Goal: Task Accomplishment & Management: Complete application form

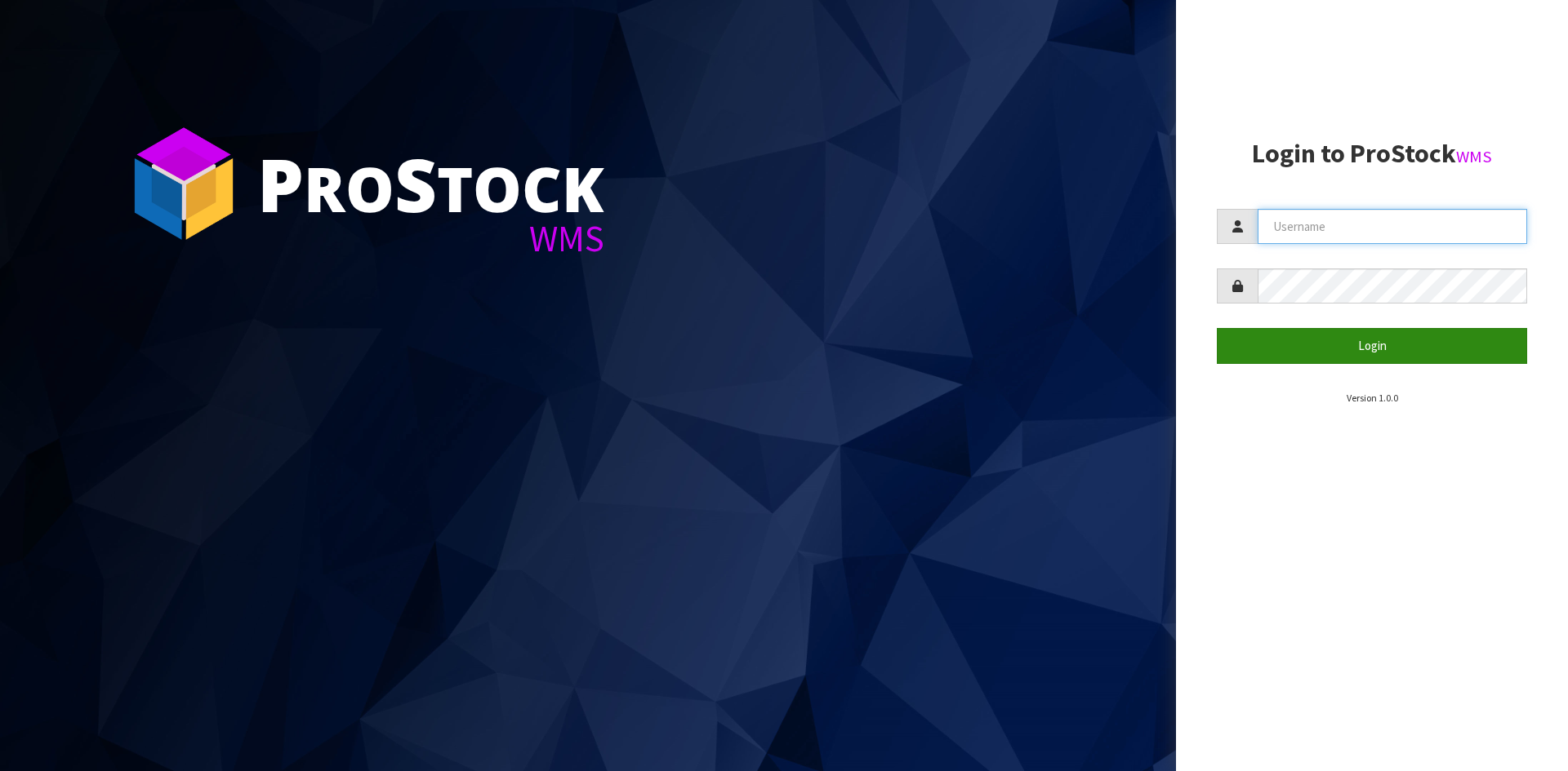
type input "YOURREFORMER"
click at [1340, 334] on button "Login" at bounding box center [1372, 345] width 310 height 35
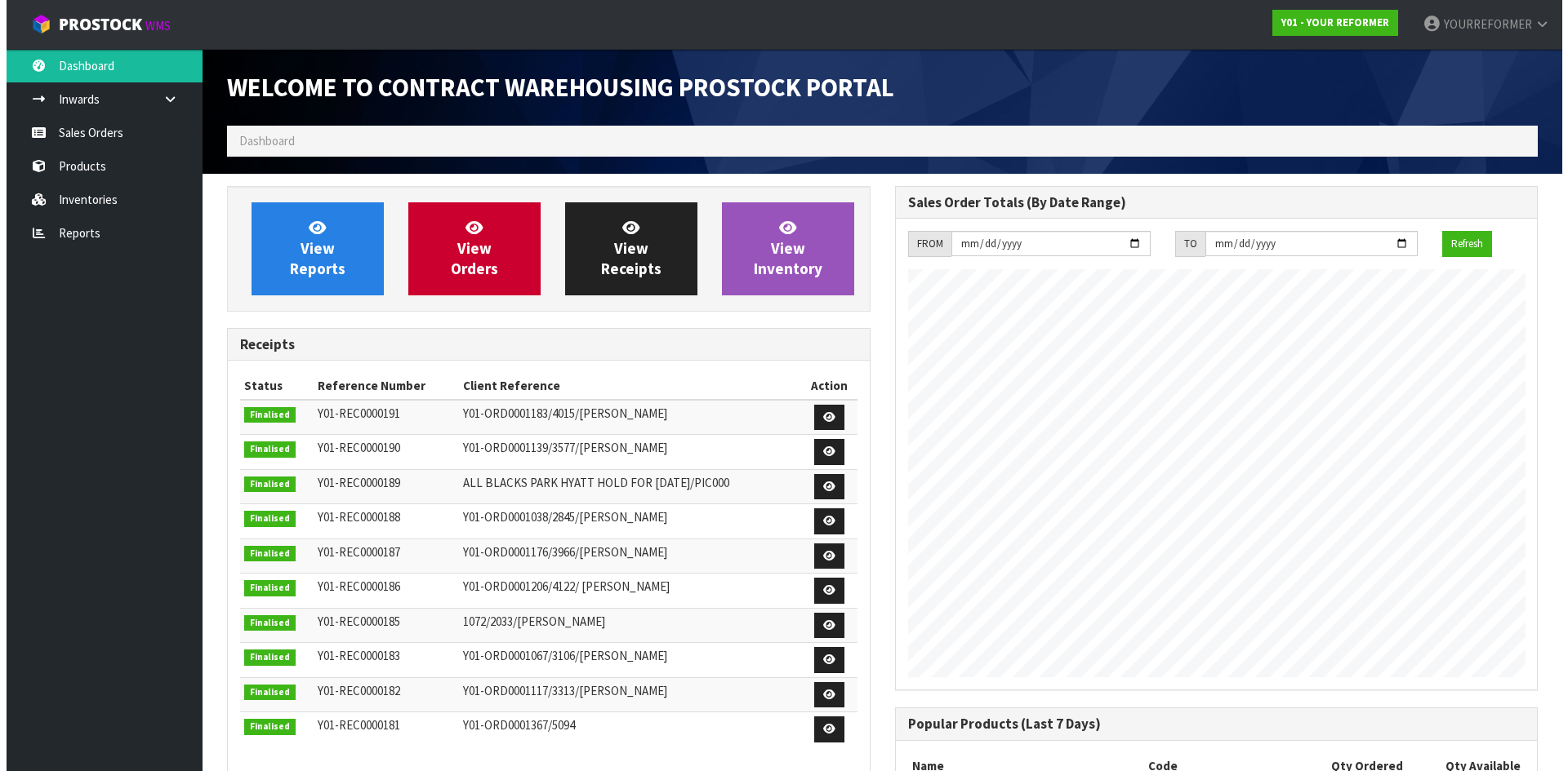
scroll to position [852, 668]
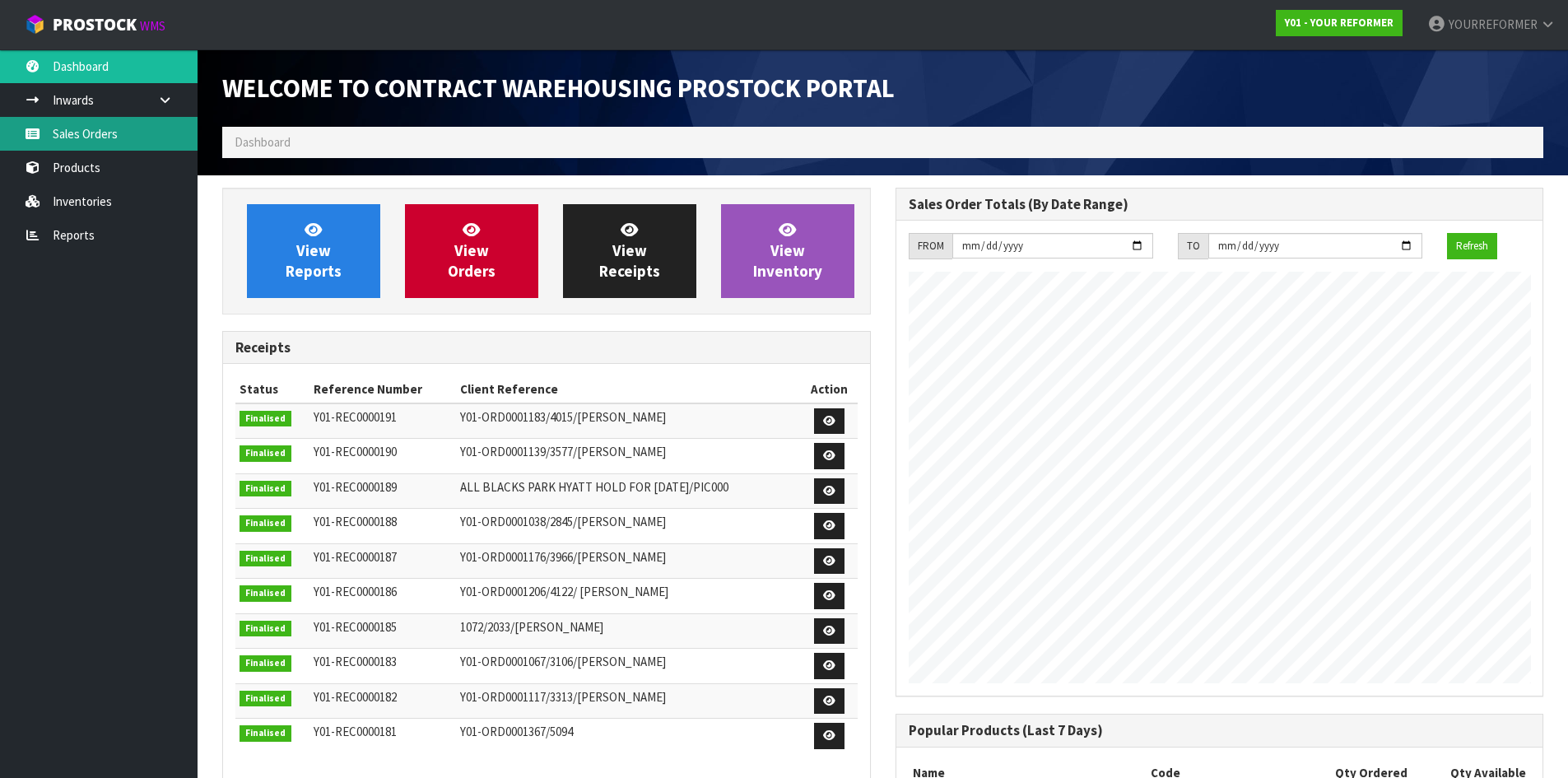
drag, startPoint x: 144, startPoint y: 129, endPoint x: 214, endPoint y: 124, distance: 70.2
click at [145, 128] on link "Sales Orders" at bounding box center [98, 133] width 198 height 33
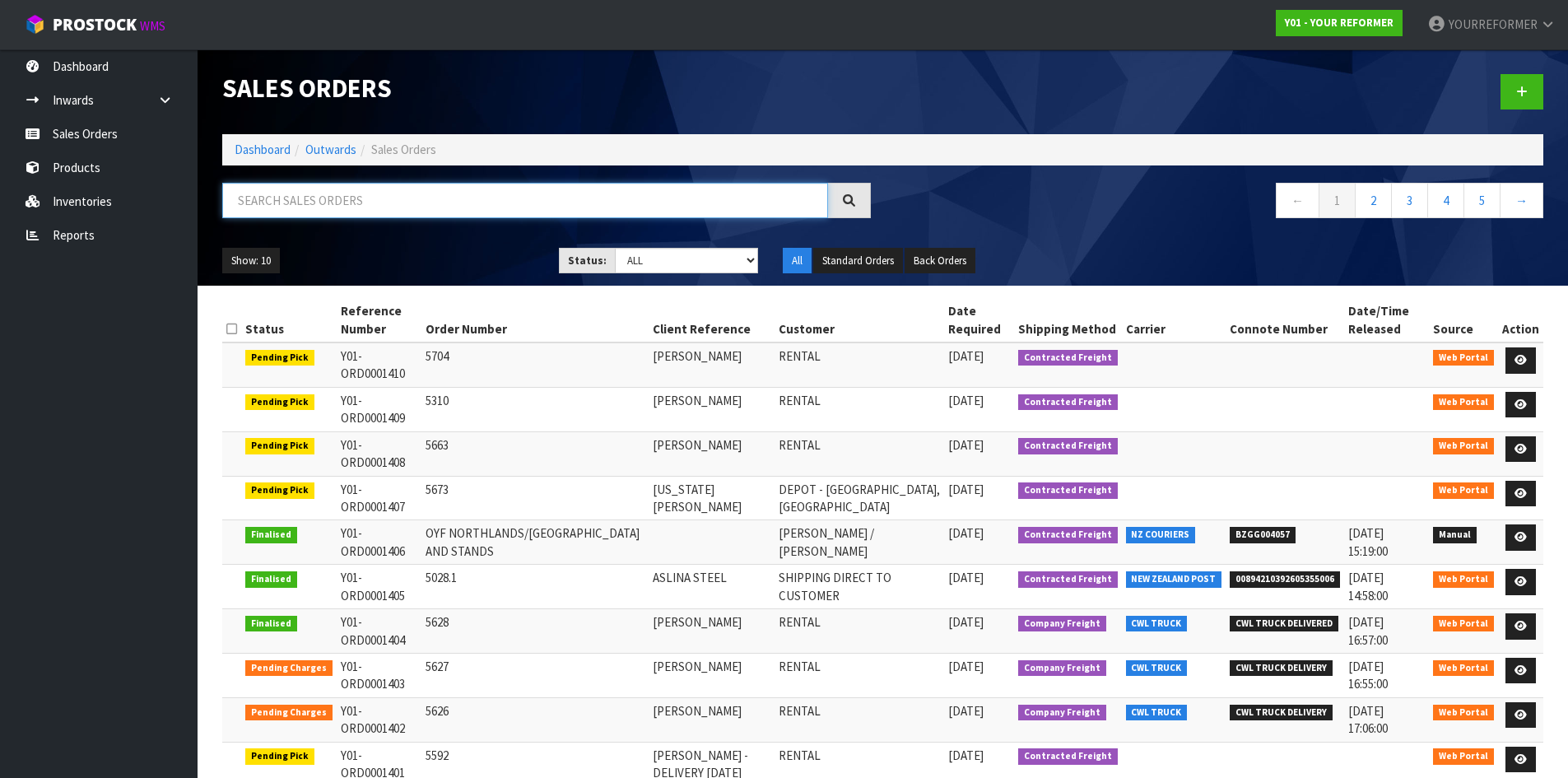
click at [284, 195] on input "text" at bounding box center [525, 200] width 606 height 35
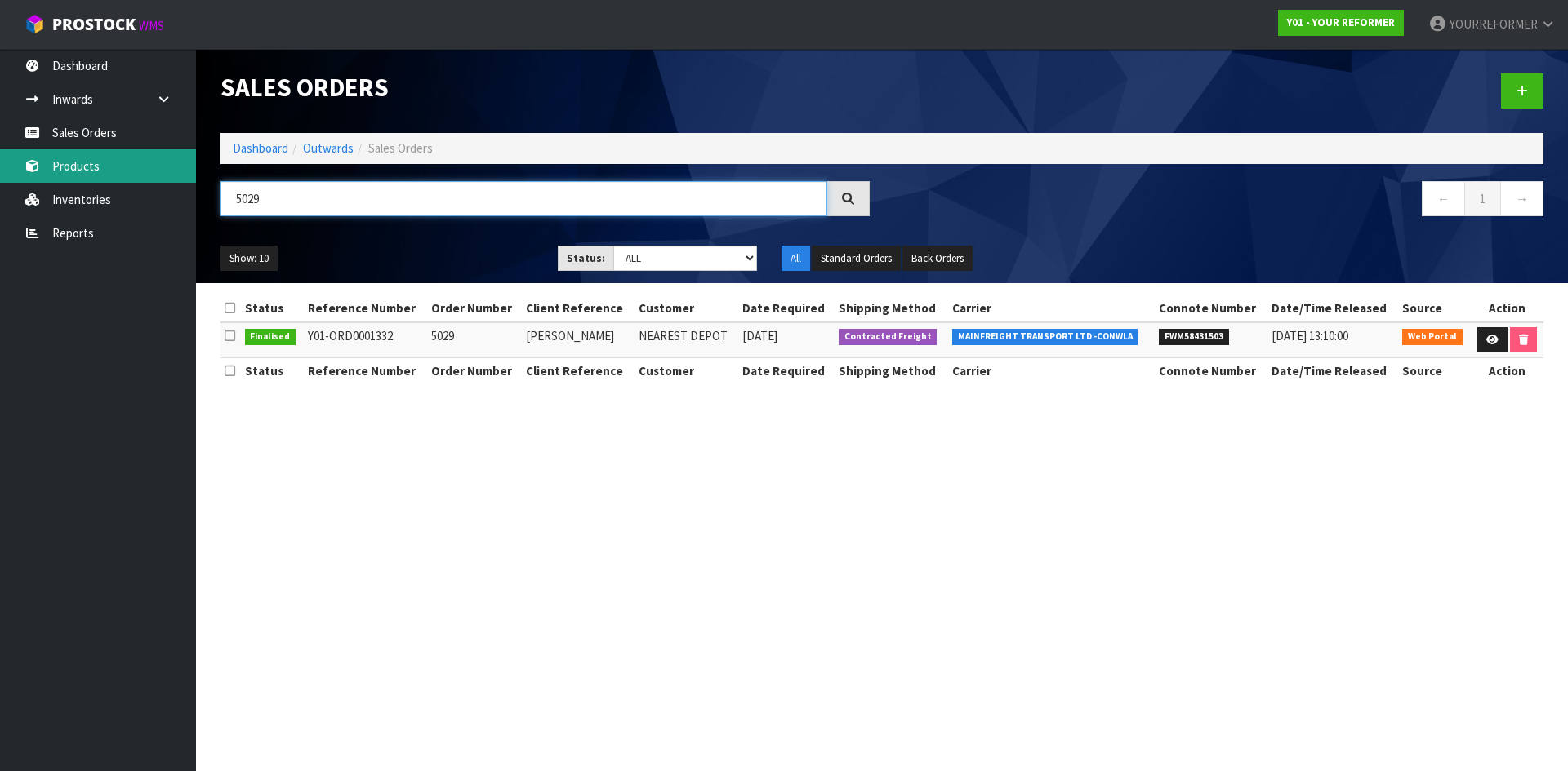
type input "5029"
click at [130, 163] on link "Products" at bounding box center [98, 166] width 196 height 33
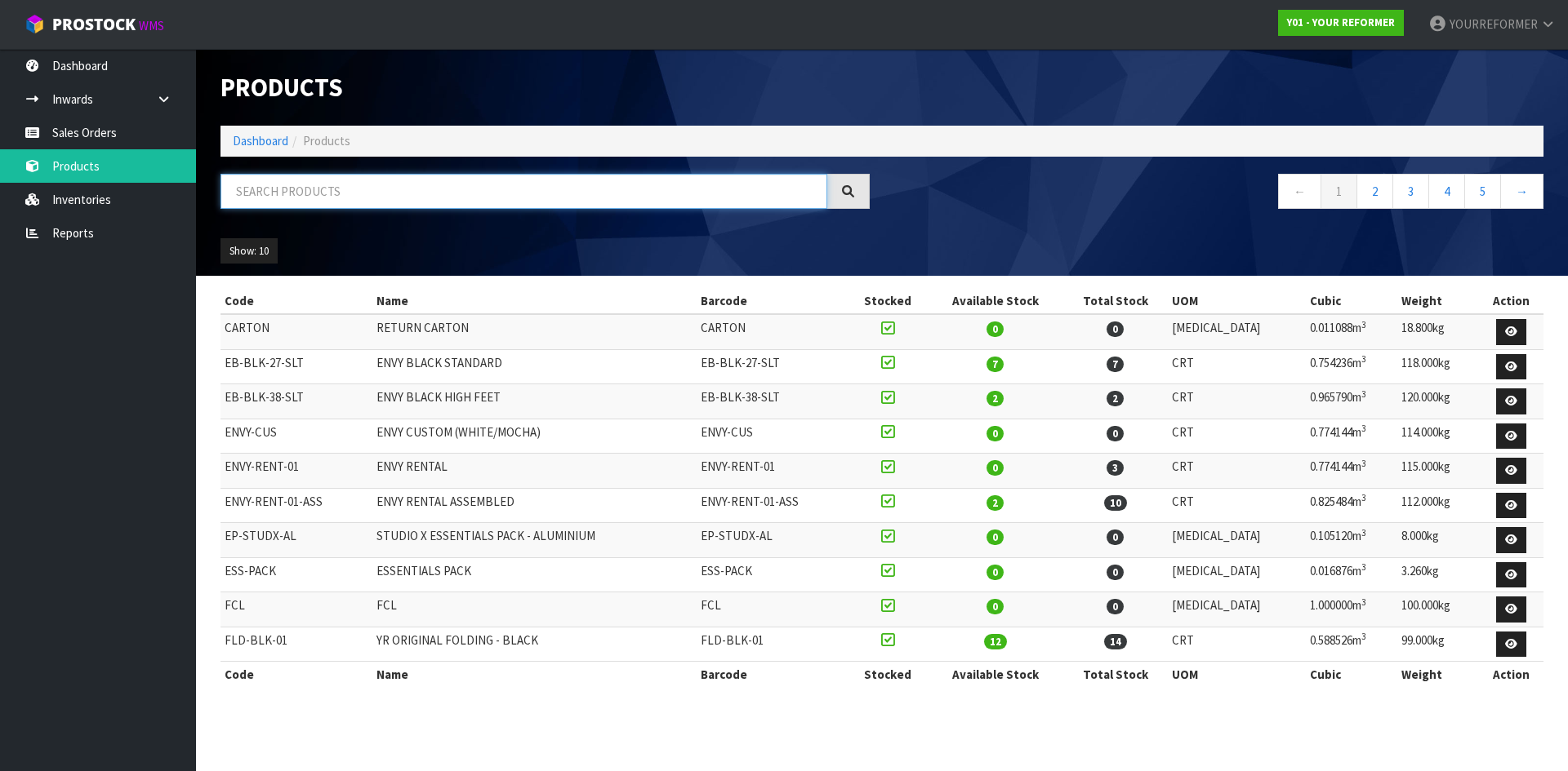
click at [392, 205] on input "text" at bounding box center [523, 191] width 607 height 35
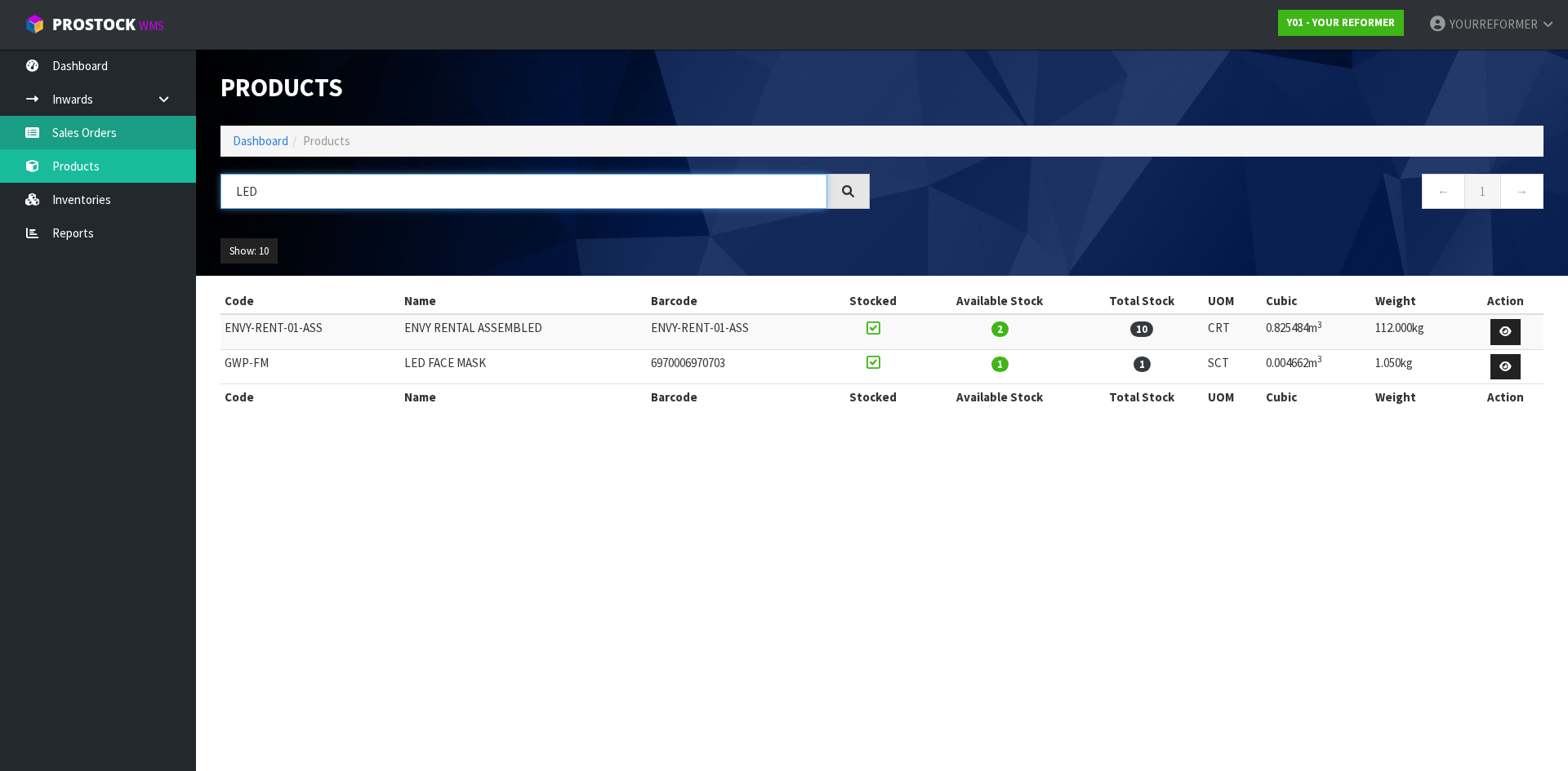
type input "LED"
click at [107, 124] on link "Sales Orders" at bounding box center [98, 132] width 196 height 33
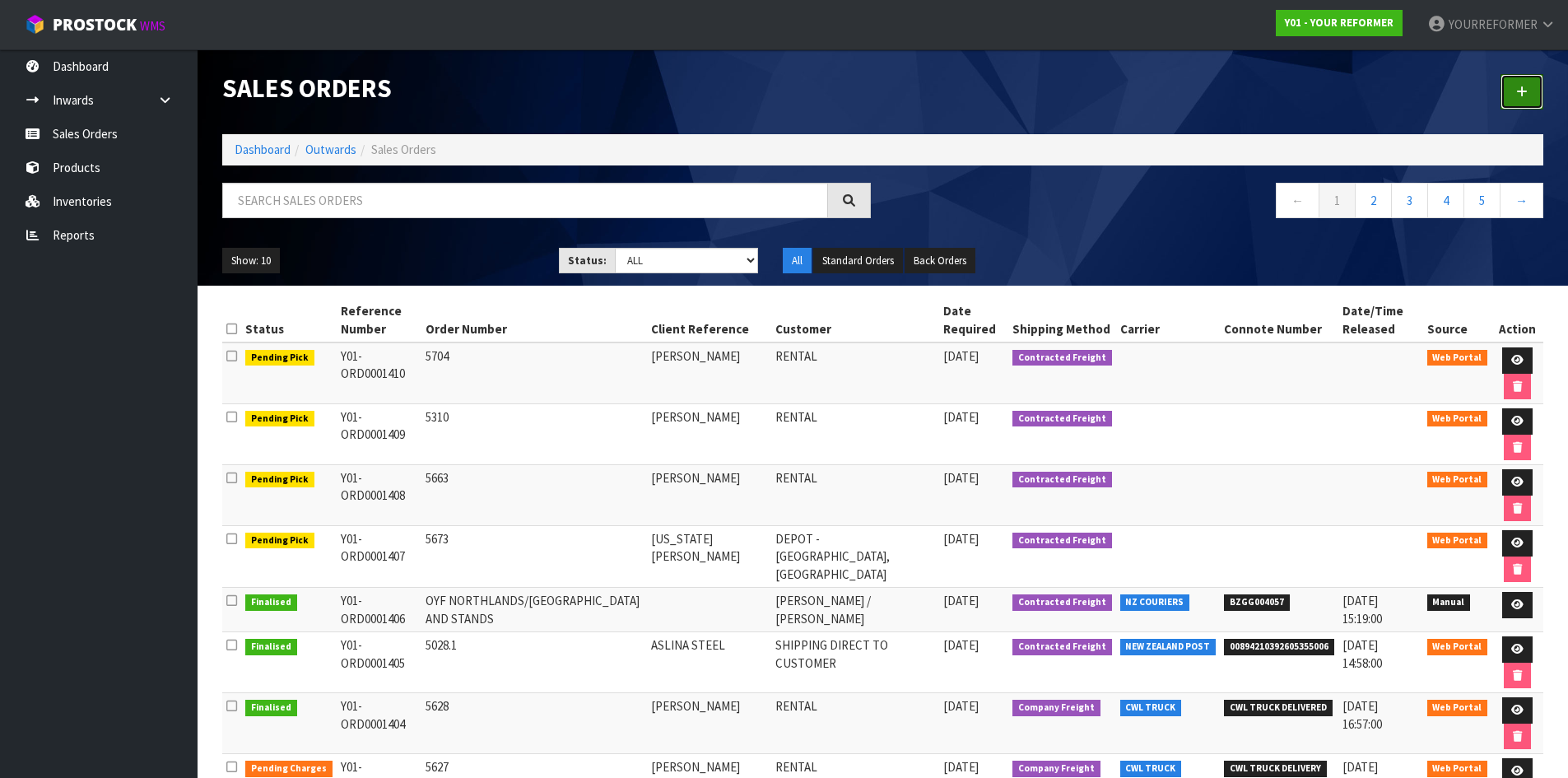
drag, startPoint x: 1528, startPoint y: 91, endPoint x: 1330, endPoint y: 136, distance: 203.0
click at [1528, 91] on link at bounding box center [1522, 91] width 42 height 35
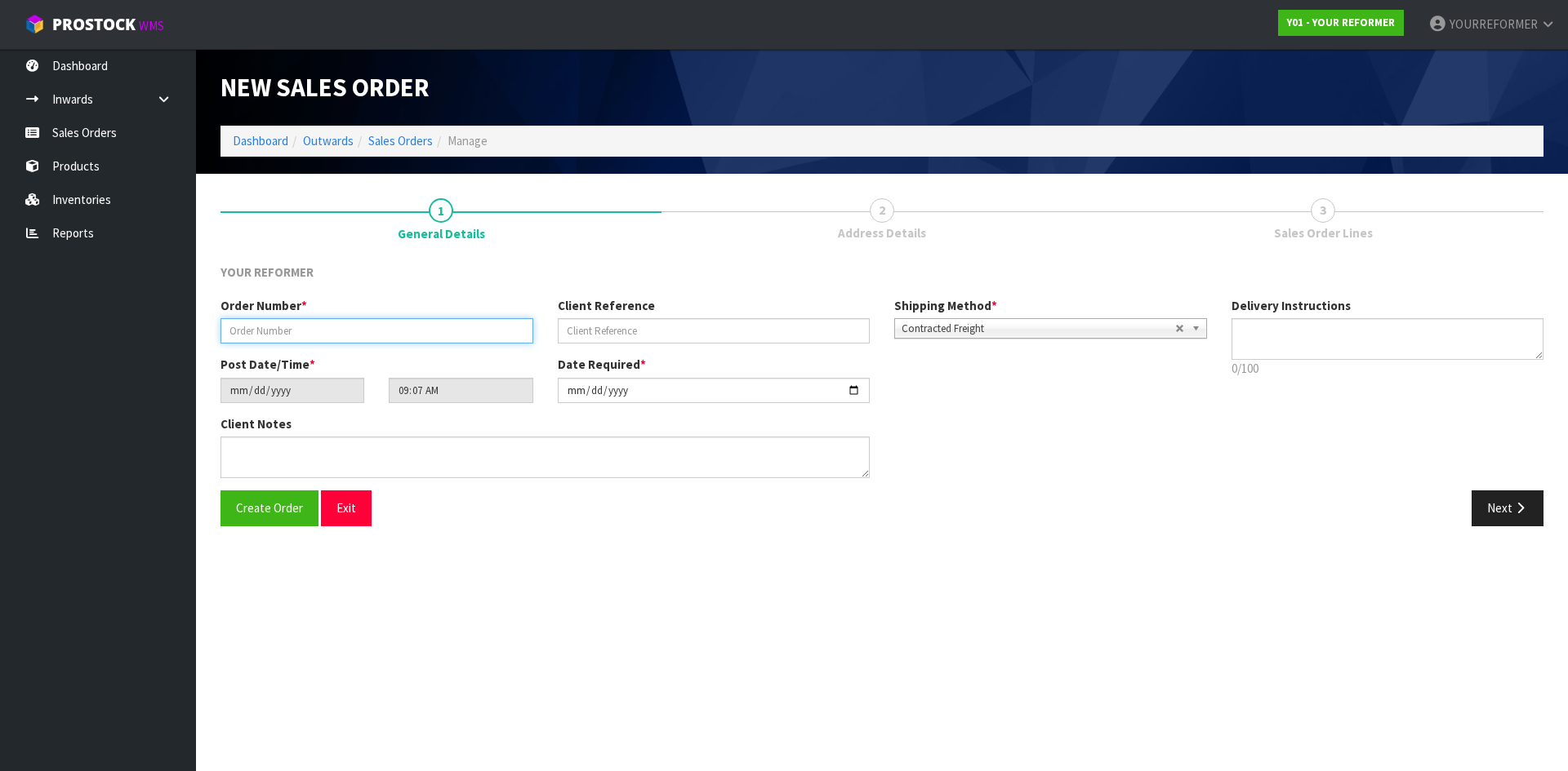
click at [298, 328] on input "text" at bounding box center [376, 330] width 313 height 25
click at [412, 338] on input "text" at bounding box center [376, 330] width 313 height 25
type input "5029.2"
click at [760, 331] on input "text" at bounding box center [714, 330] width 313 height 25
paste input "[PERSON_NAME]"
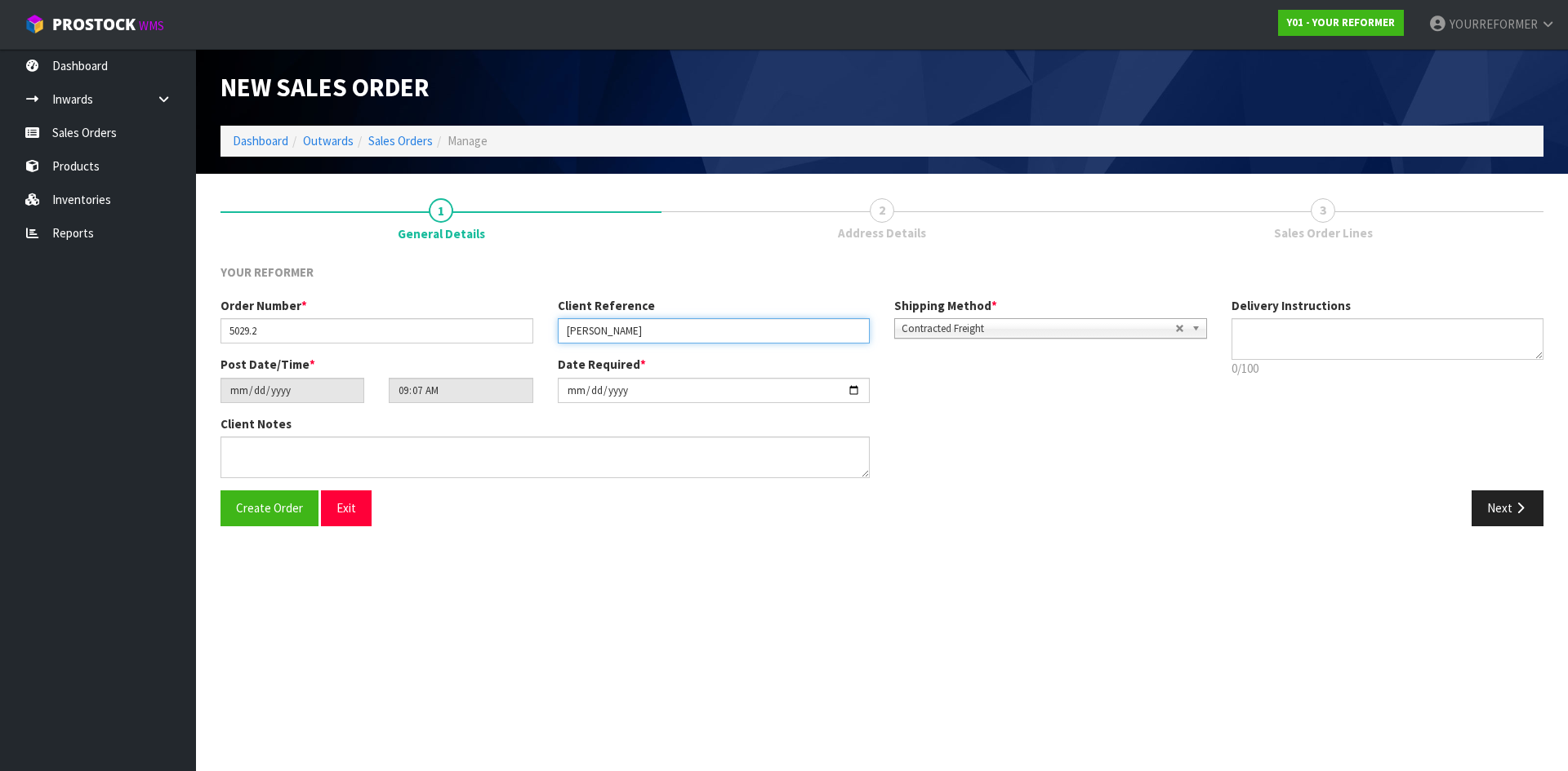
type input "[PERSON_NAME]"
click at [1394, 362] on p "0/100" at bounding box center [1388, 368] width 313 height 17
click at [1331, 318] on div "Delivery Instructions 0/100 Delivery instructions has exceeded maximum length!" at bounding box center [1388, 341] width 337 height 89
click at [1333, 347] on textarea at bounding box center [1388, 338] width 313 height 41
click at [1278, 347] on textarea at bounding box center [1388, 338] width 313 height 41
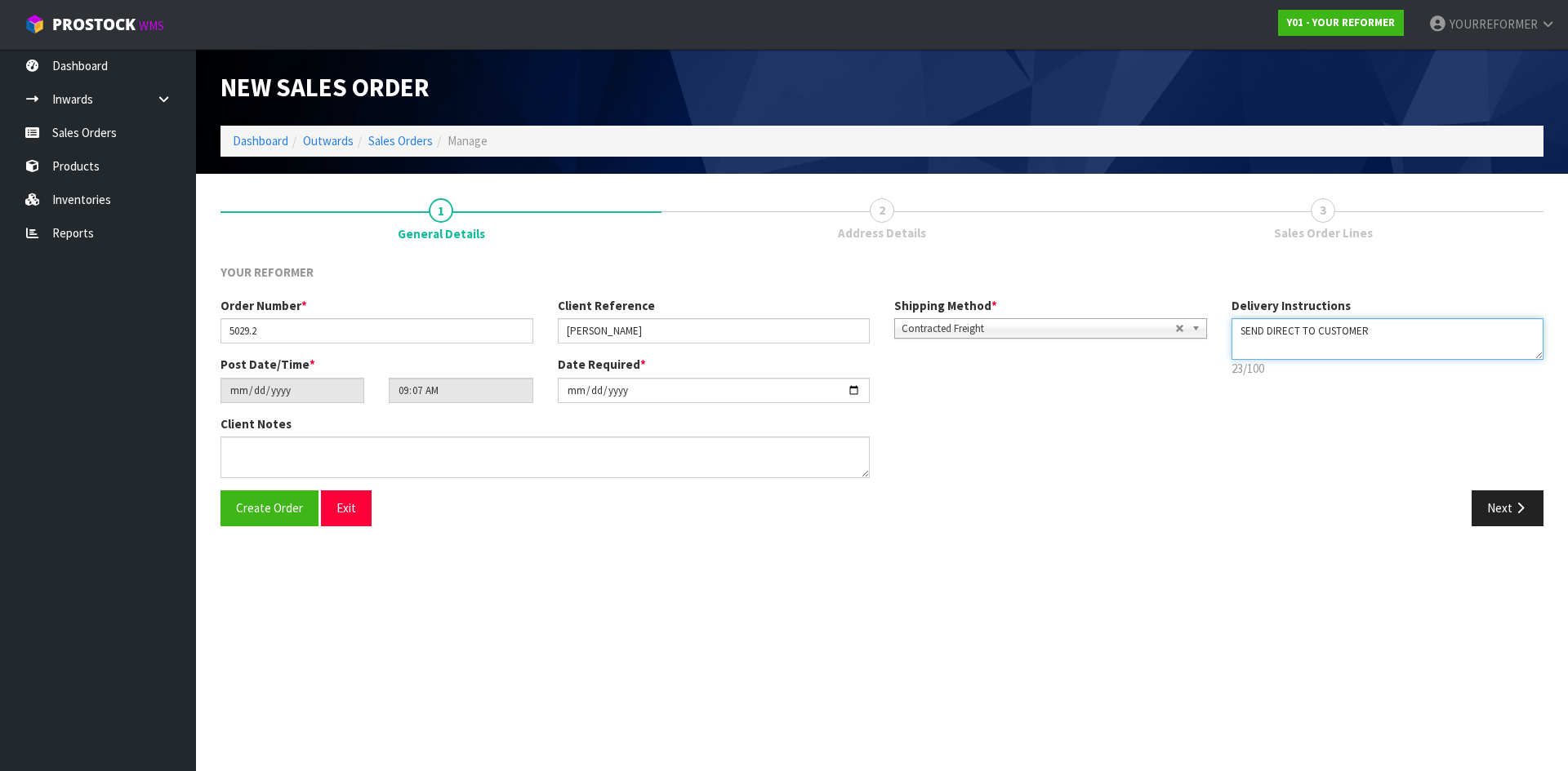
paste textarea "[PHONE_NUMBER]"
type textarea "SEND DIRECT TO CUSTOMER [PHONE_NUMBER]"
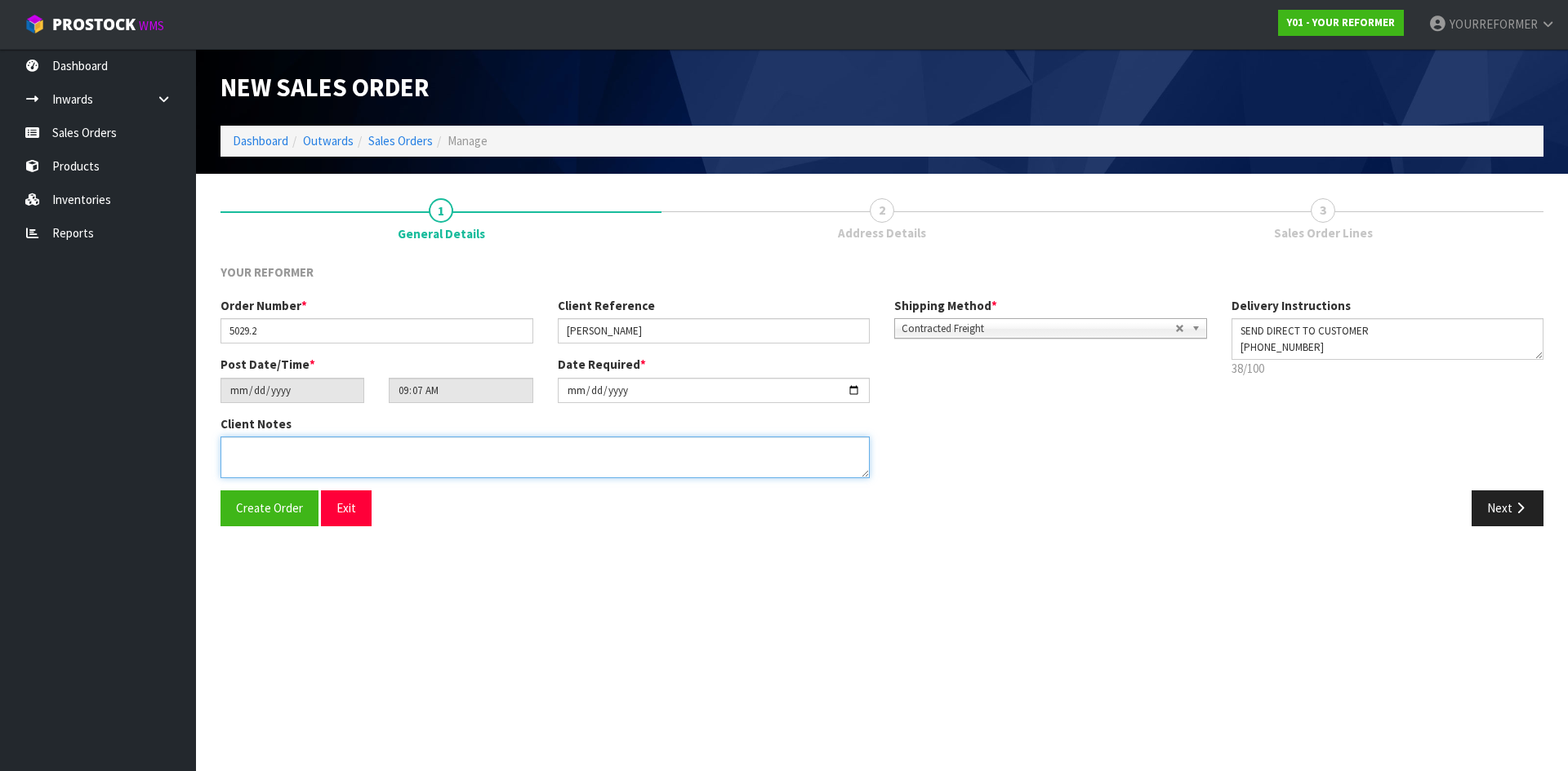
click at [271, 456] on textarea at bounding box center [545, 458] width 650 height 41
paste textarea "[PERSON_NAME] [STREET_ADDRESS][PERSON_NAME] [PHONE_NUMBER]"
type textarea "[PERSON_NAME] [STREET_ADDRESS][PERSON_NAME] [PHONE_NUMBER]"
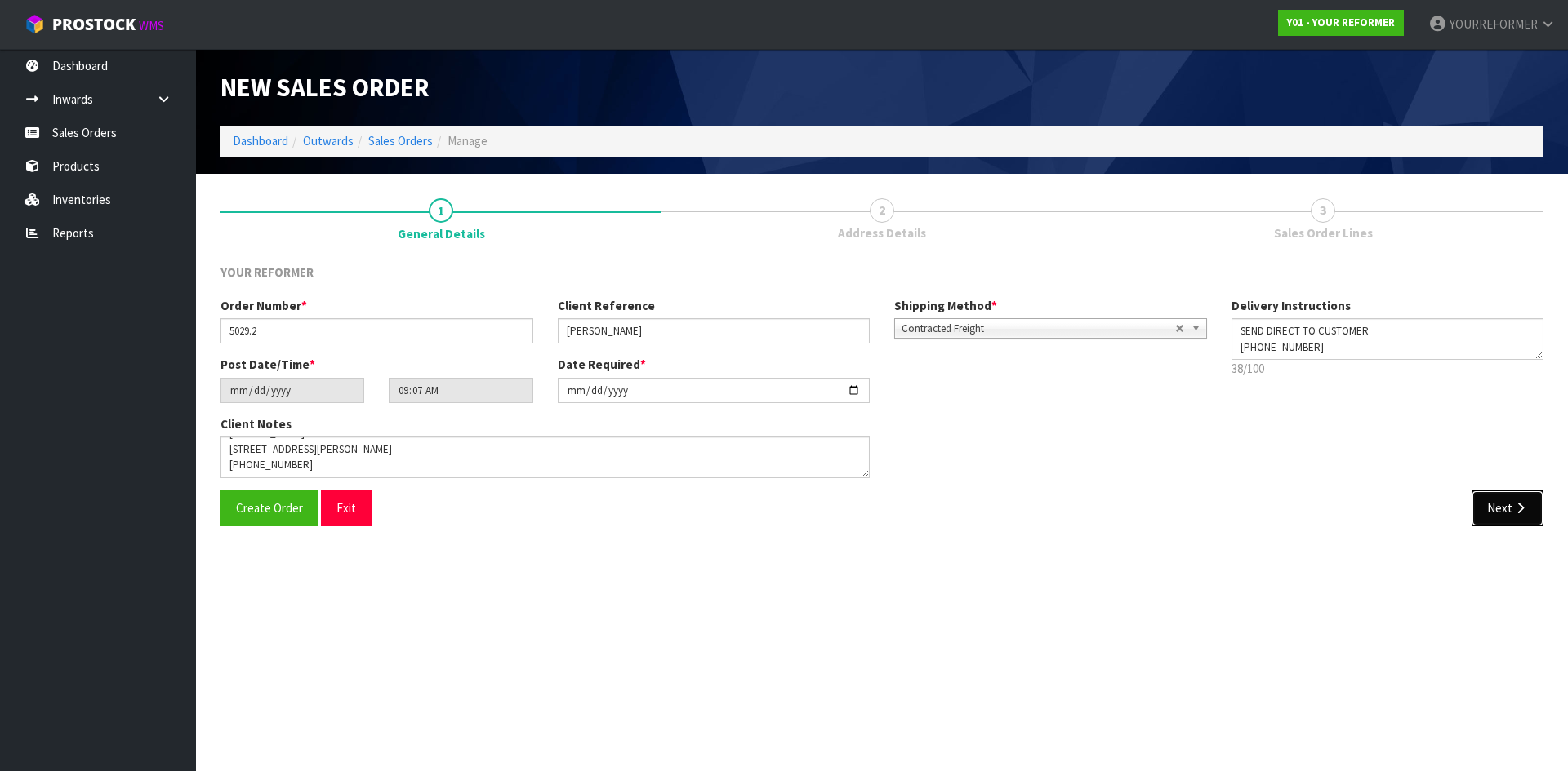
click at [1510, 494] on button "Next" at bounding box center [1507, 508] width 72 height 35
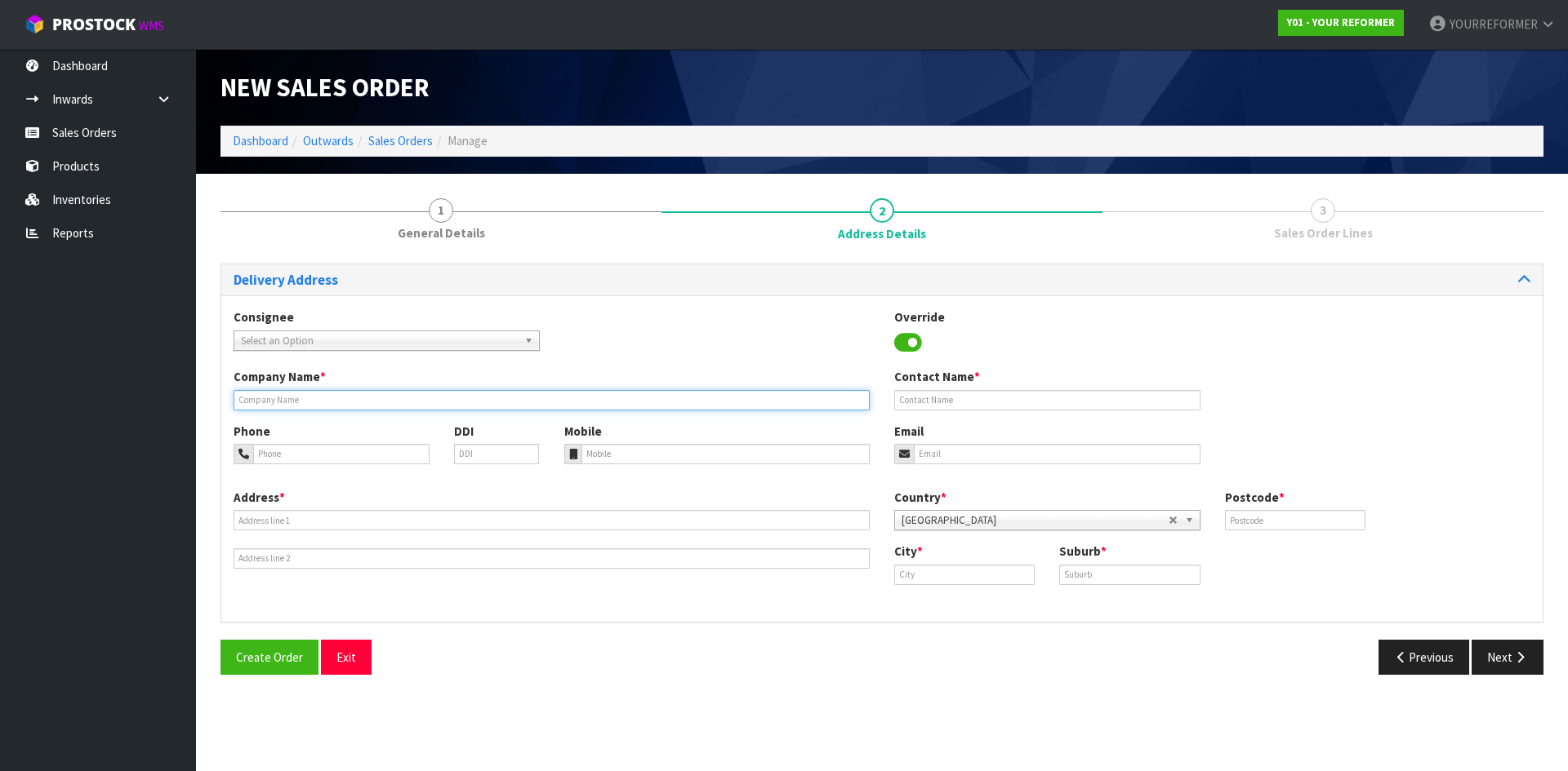
drag, startPoint x: 289, startPoint y: 392, endPoint x: 301, endPoint y: 398, distance: 13.4
click at [289, 393] on input "text" at bounding box center [552, 400] width 636 height 21
type input "SEND DIRECT TO CUSTOMER"
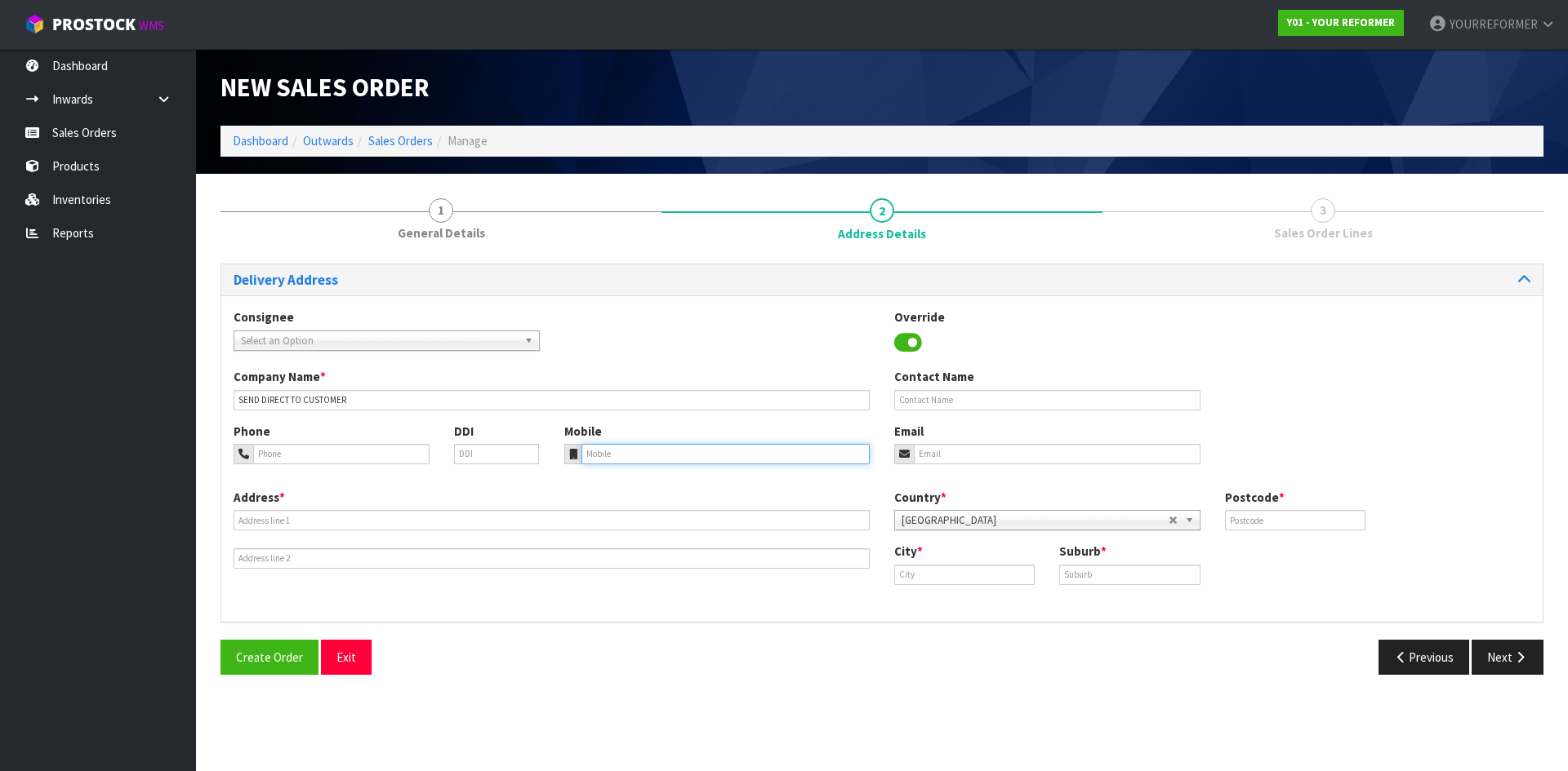
click at [595, 449] on input "tel" at bounding box center [726, 454] width 289 height 21
paste input "[PHONE_NUMBER]"
type input "[PHONE_NUMBER]"
drag, startPoint x: 296, startPoint y: 498, endPoint x: 290, endPoint y: 516, distance: 19.0
click at [296, 499] on div "Address *" at bounding box center [551, 528] width 660 height 80
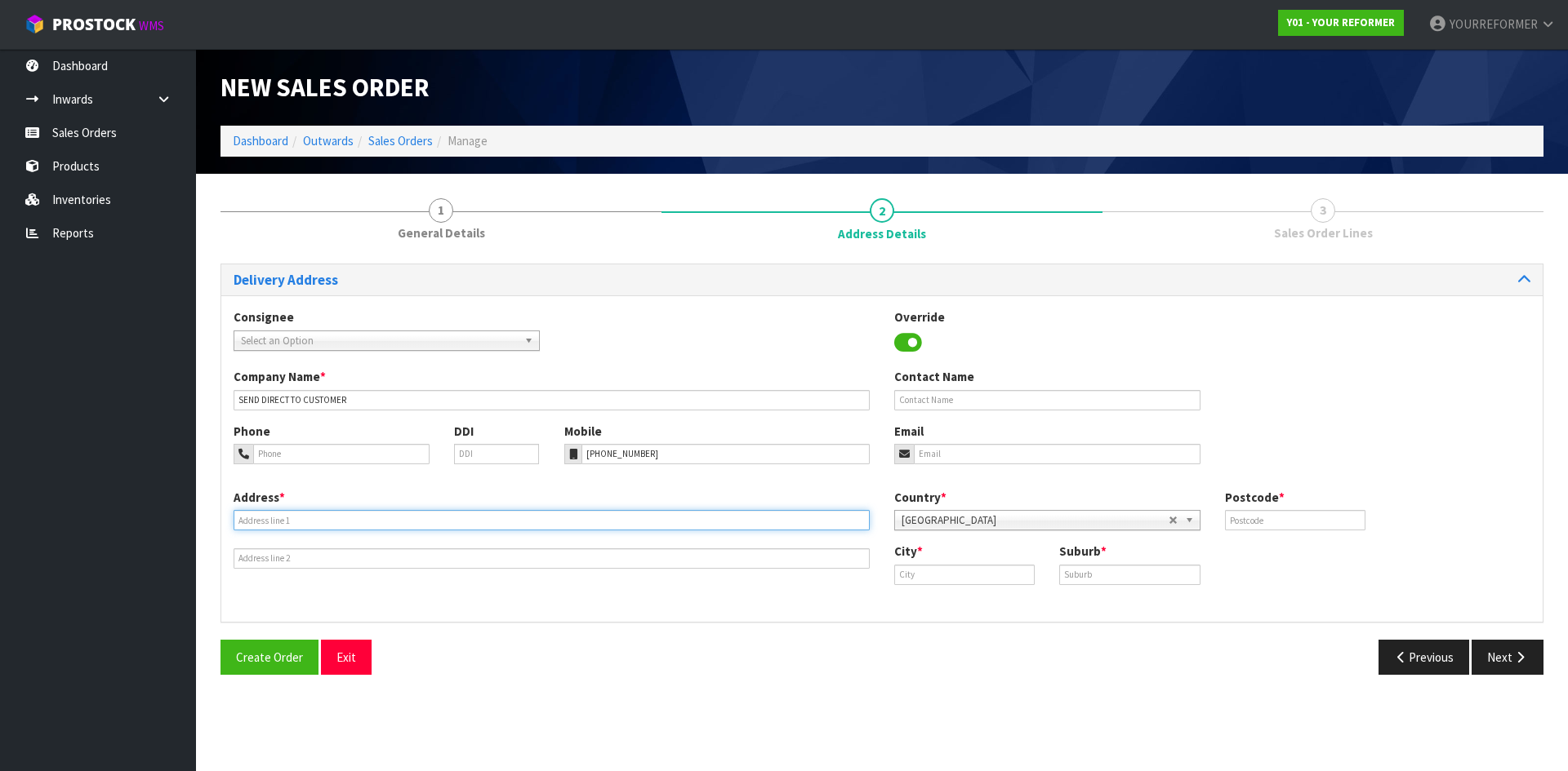
click at [288, 517] on input "text" at bounding box center [552, 520] width 636 height 21
paste input "[STREET_ADDRESS][PERSON_NAME]"
type input "[STREET_ADDRESS][PERSON_NAME]"
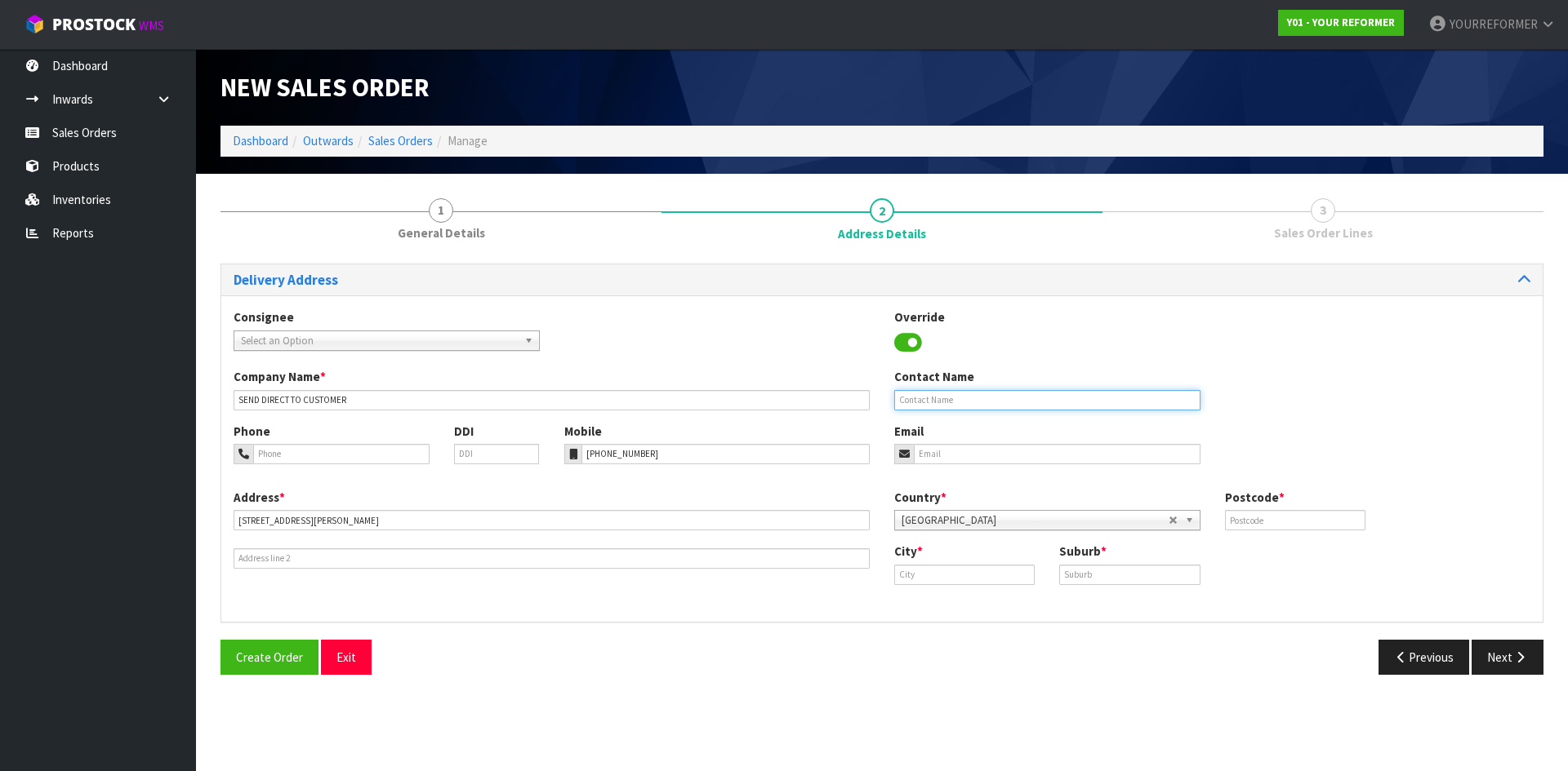
click at [963, 398] on input "text" at bounding box center [1047, 400] width 306 height 21
paste input "LORE IPSUMDO SIT AMETCONS (-291%) _ADIPISC-ELITSED: 46837501811641 _DOEIUSMOD: …"
type input "LORE IPSUMDO SIT AMETCONS (-291%) _ADIPISC-ELITSED: 46837501811641 _DOEIUSMOD: …"
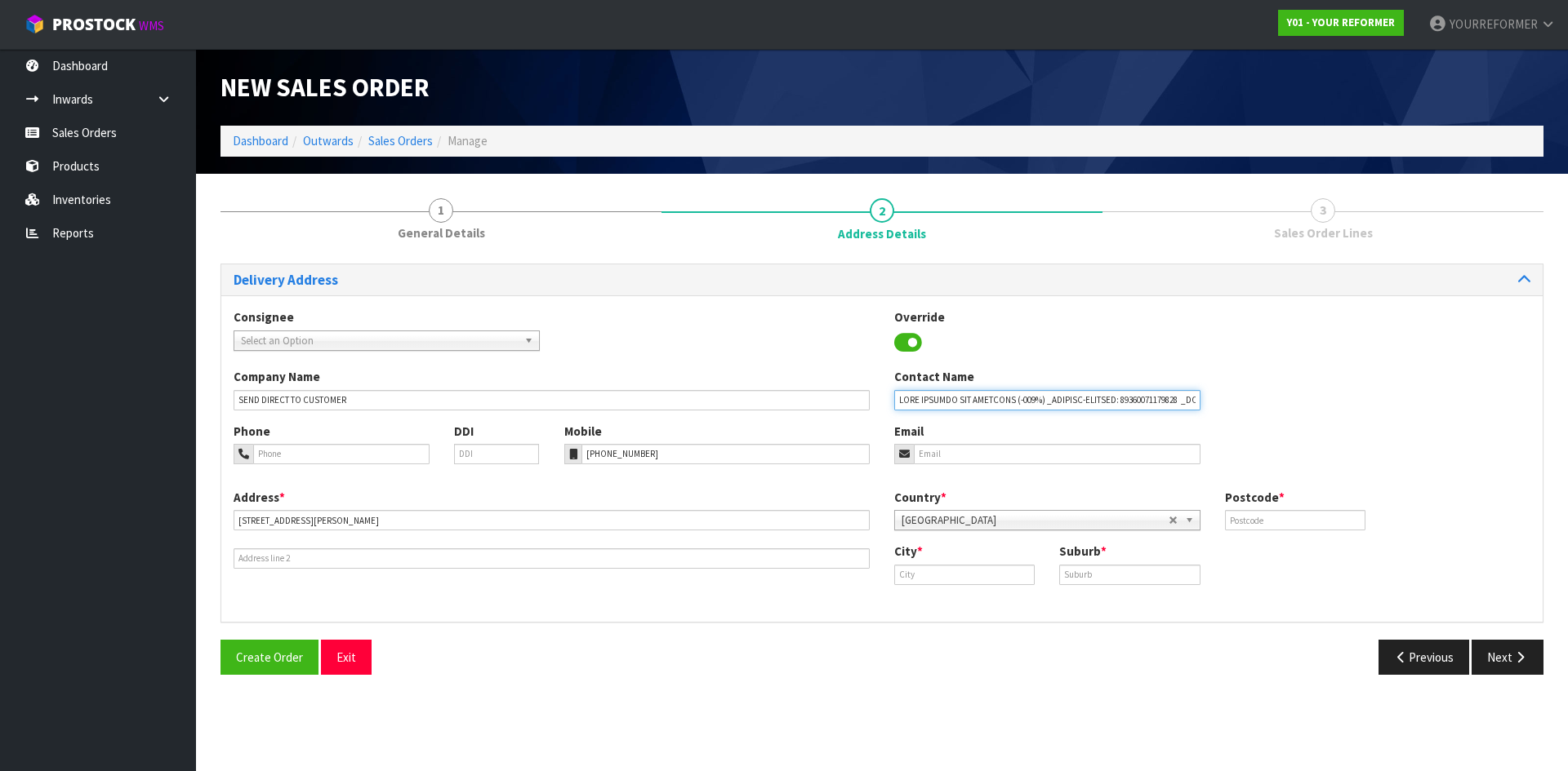
click at [917, 391] on input "text" at bounding box center [1047, 400] width 306 height 21
drag, startPoint x: 896, startPoint y: 398, endPoint x: 1906, endPoint y: 475, distance: 1012.9
click at [1567, 475] on html "Toggle navigation ProStock WMS Y01 - YOUR REFORMER YOURREFORMER Logout Dashboar…" at bounding box center [784, 385] width 1568 height 771
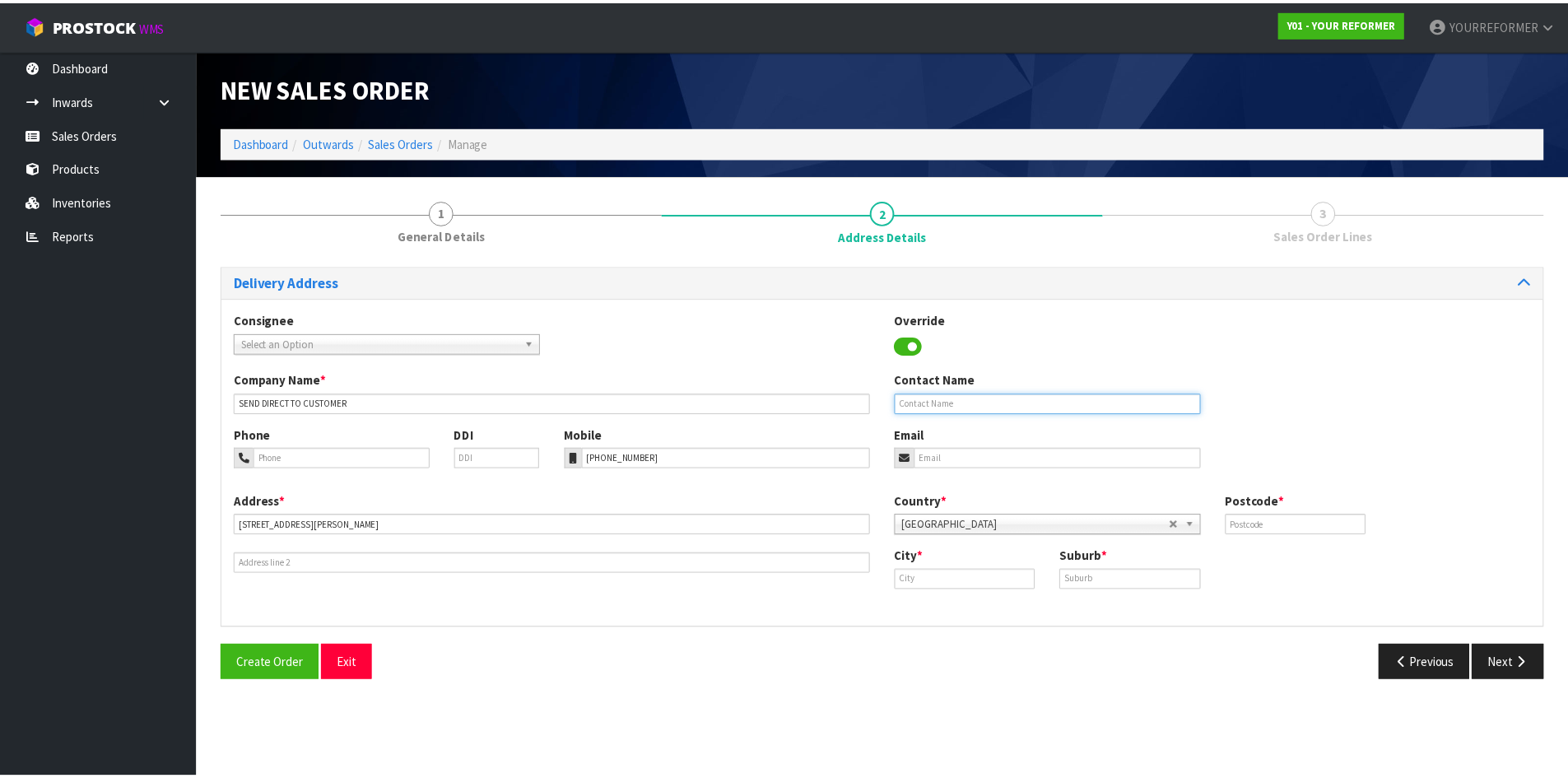
scroll to position [0, 0]
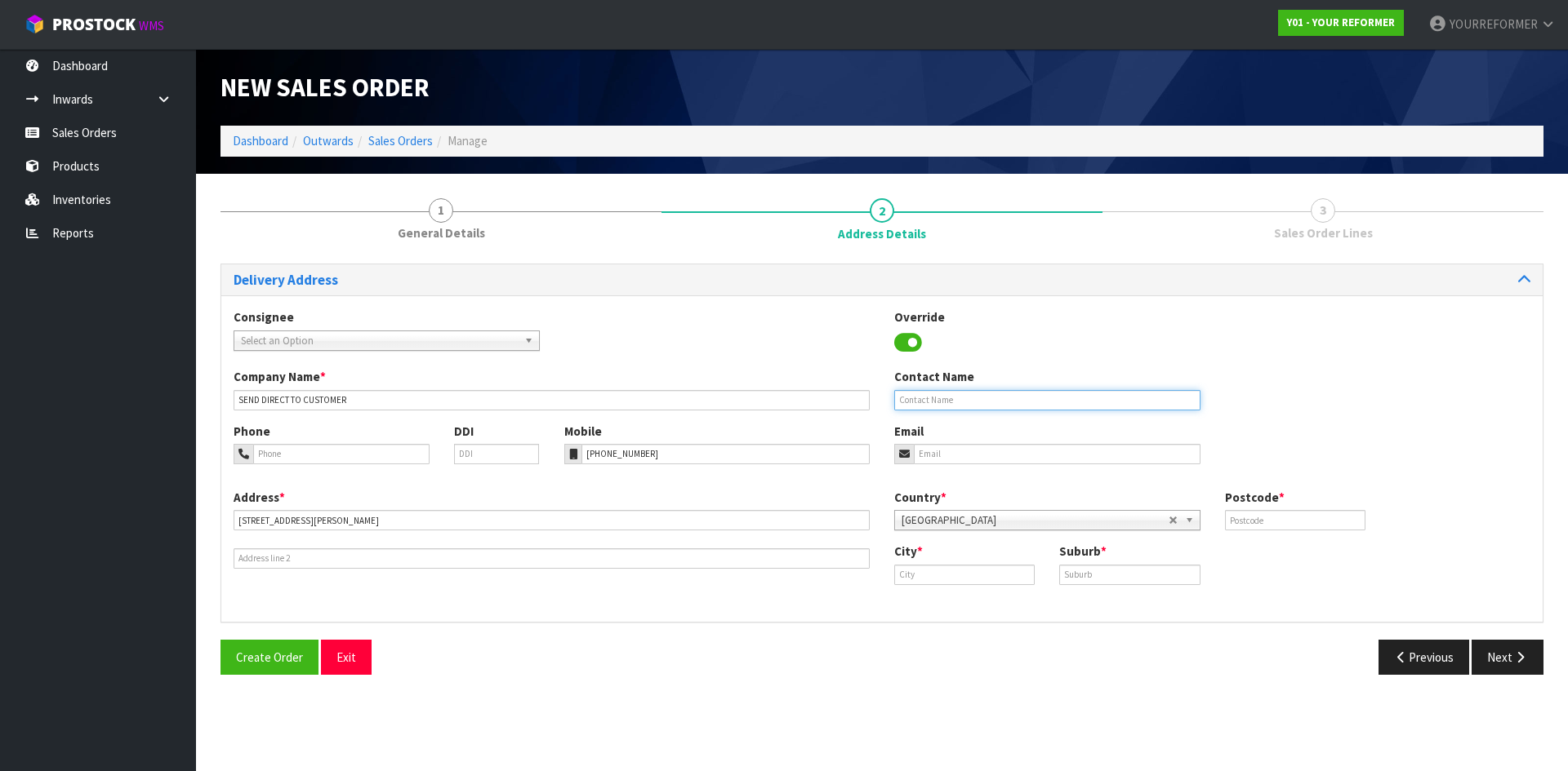
paste input "[PERSON_NAME]"
type input "[PERSON_NAME]"
drag, startPoint x: 1000, startPoint y: 458, endPoint x: 1099, endPoint y: 455, distance: 99.0
click at [1000, 457] on input "email" at bounding box center [1057, 454] width 287 height 21
paste input "[EMAIL_ADDRESS][DOMAIN_NAME]"
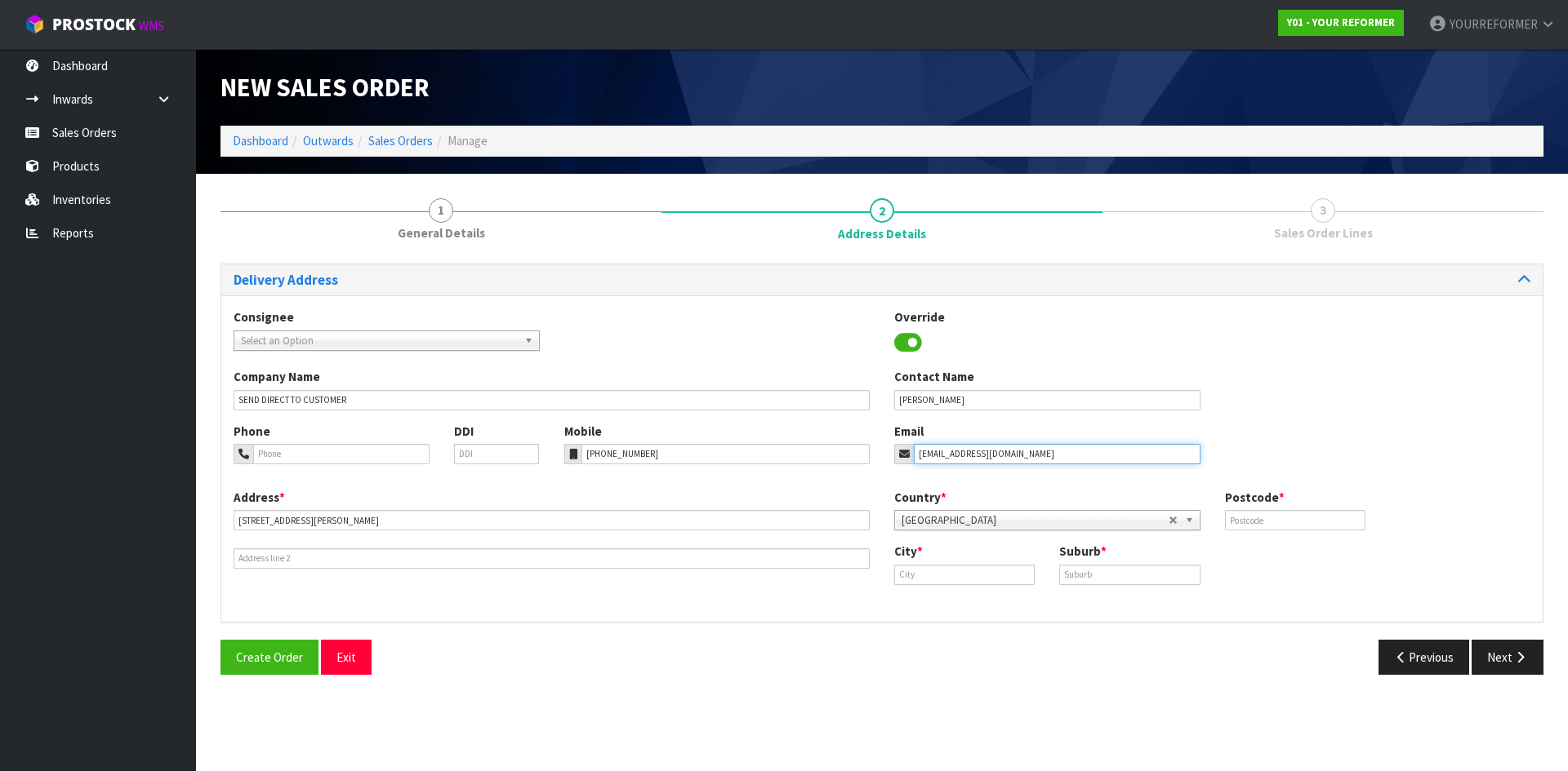
type input "[EMAIL_ADDRESS][DOMAIN_NAME]"
click at [1357, 541] on div "Country * [GEOGRAPHIC_DATA] [GEOGRAPHIC_DATA] [GEOGRAPHIC_DATA] [GEOGRAPHIC_DAT…" at bounding box center [1211, 516] width 660 height 54
click at [1315, 518] on input "text" at bounding box center [1295, 520] width 141 height 21
type input "5810"
click at [966, 562] on div "City *" at bounding box center [964, 563] width 165 height 41
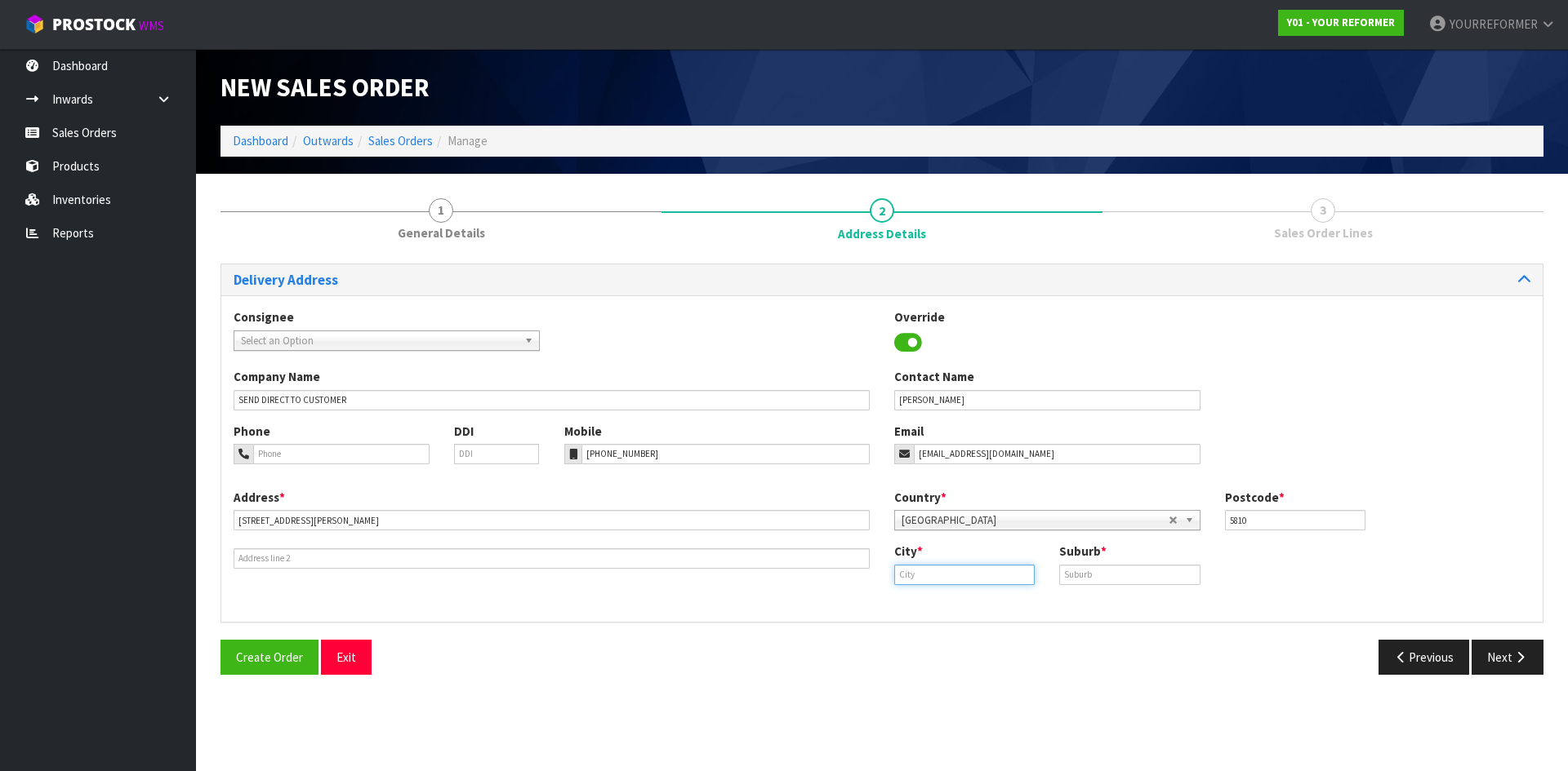
click at [963, 573] on input "text" at bounding box center [964, 575] width 141 height 21
paste input "Lansdowne"
type input "Lansdowne"
click at [1102, 576] on input "text" at bounding box center [1129, 575] width 141 height 21
paste input "MASTERTON"
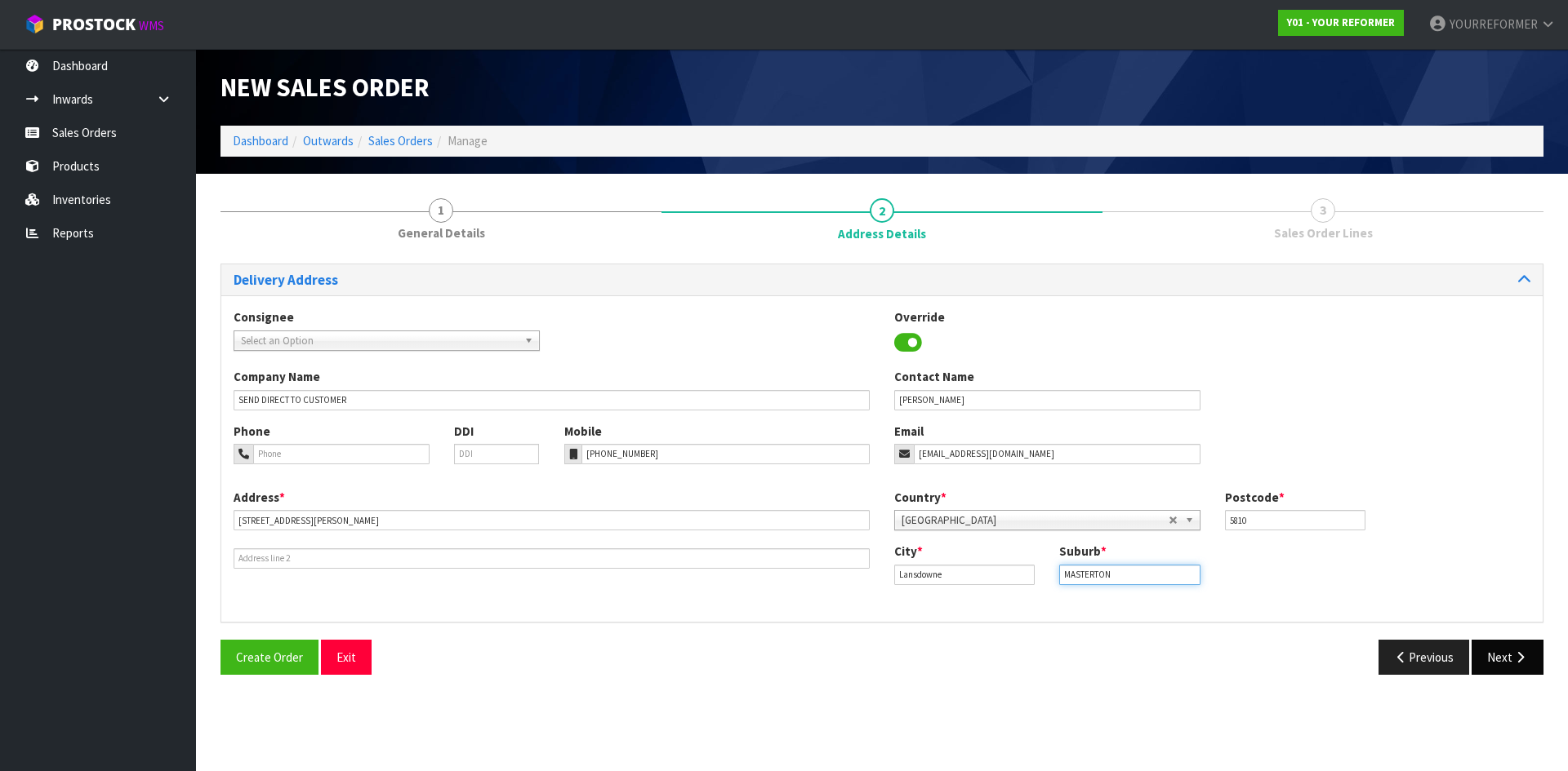
type input "MASTERTON"
drag, startPoint x: 1524, startPoint y: 666, endPoint x: 918, endPoint y: 544, distance: 618.2
click at [1524, 665] on button "Next" at bounding box center [1507, 657] width 72 height 35
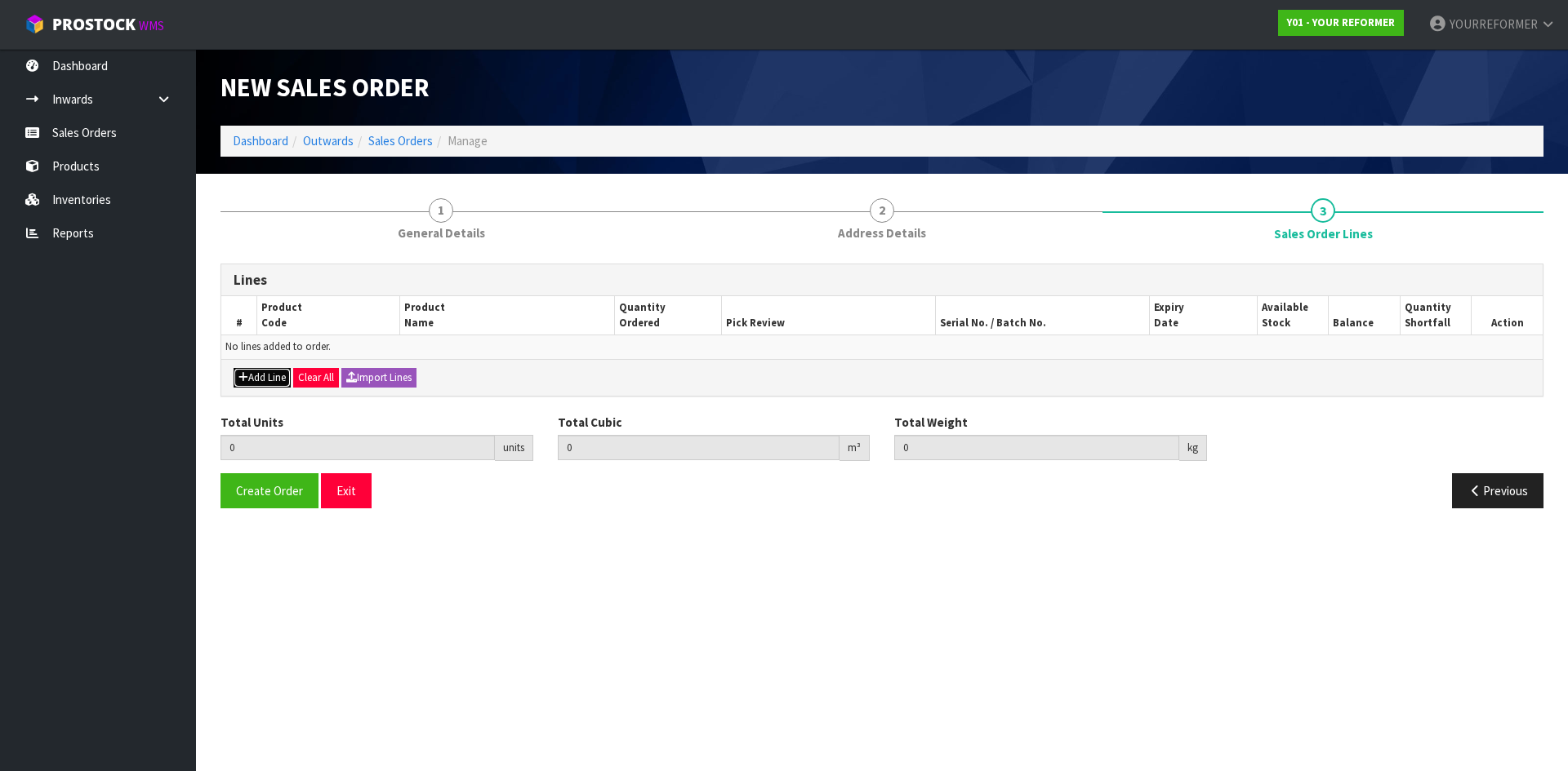
click at [275, 372] on button "Add Line" at bounding box center [263, 378] width 57 height 20
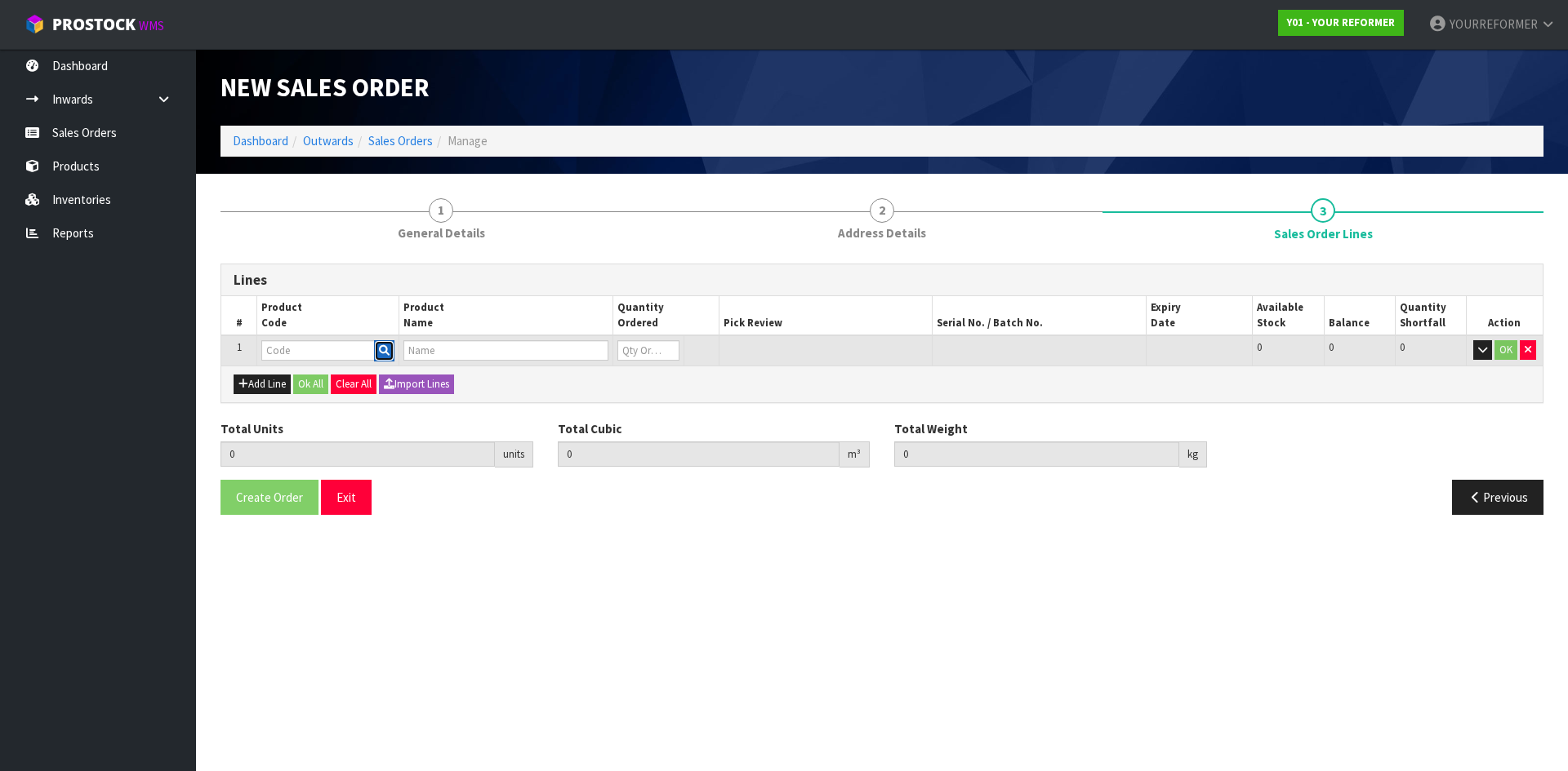
click at [386, 346] on icon "button" at bounding box center [384, 351] width 11 height 11
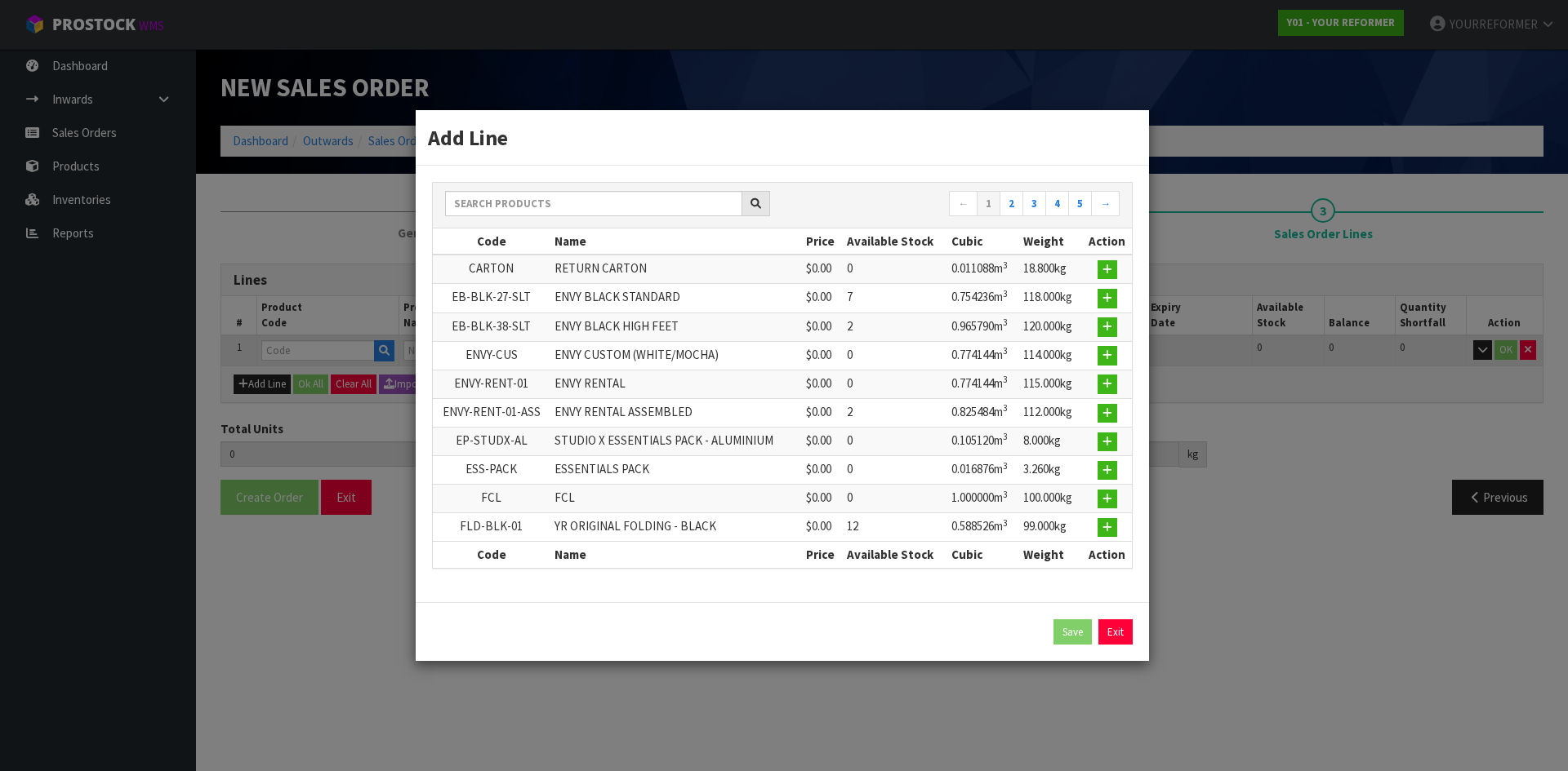
click at [497, 154] on div "Add Line" at bounding box center [782, 138] width 734 height 56
click at [489, 193] on input "text" at bounding box center [594, 203] width 297 height 25
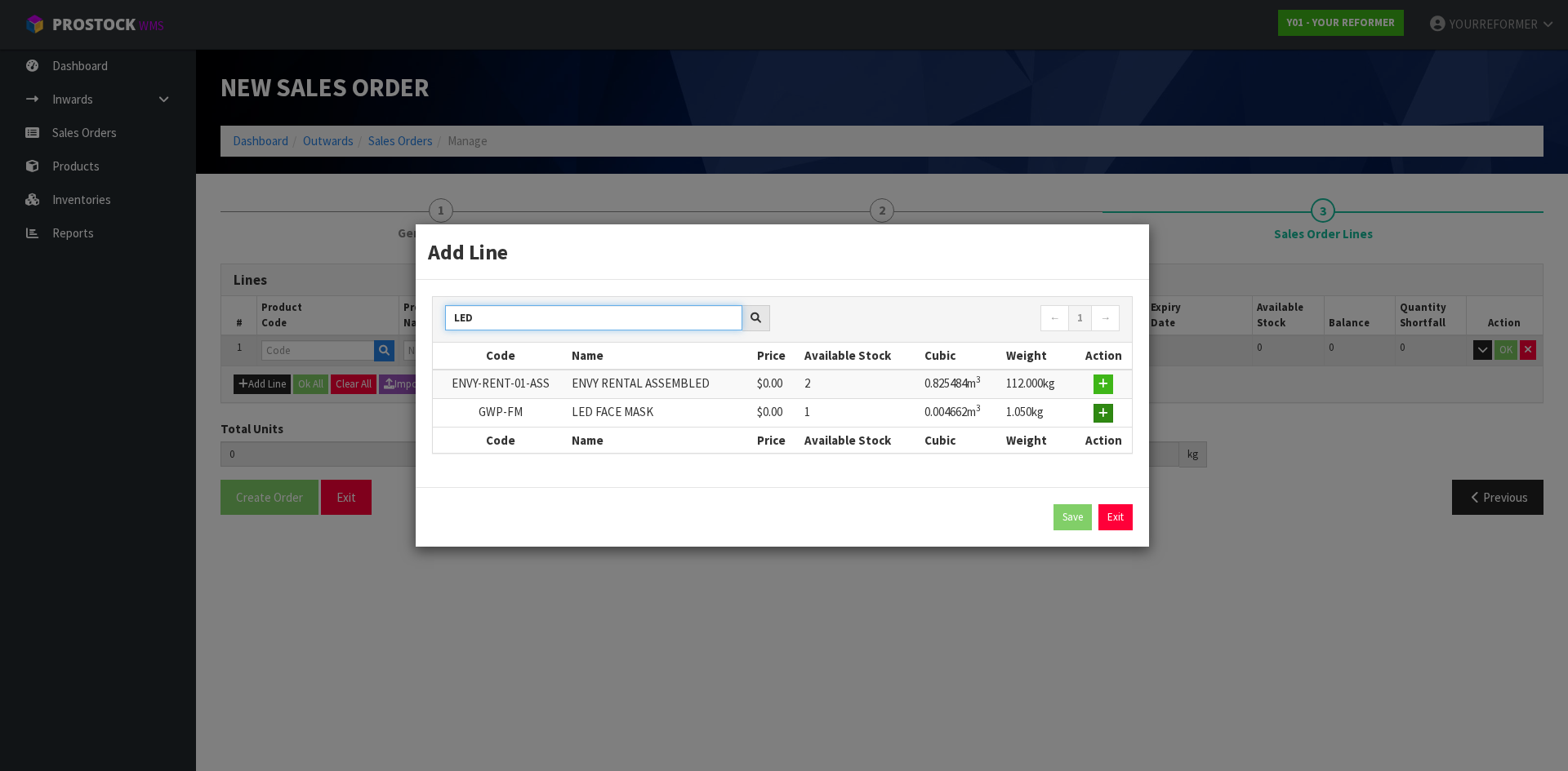
type input "LED"
click at [1102, 409] on icon "button" at bounding box center [1103, 414] width 10 height 11
type input "0.000000"
type input "0.000"
type input "GWP-FM"
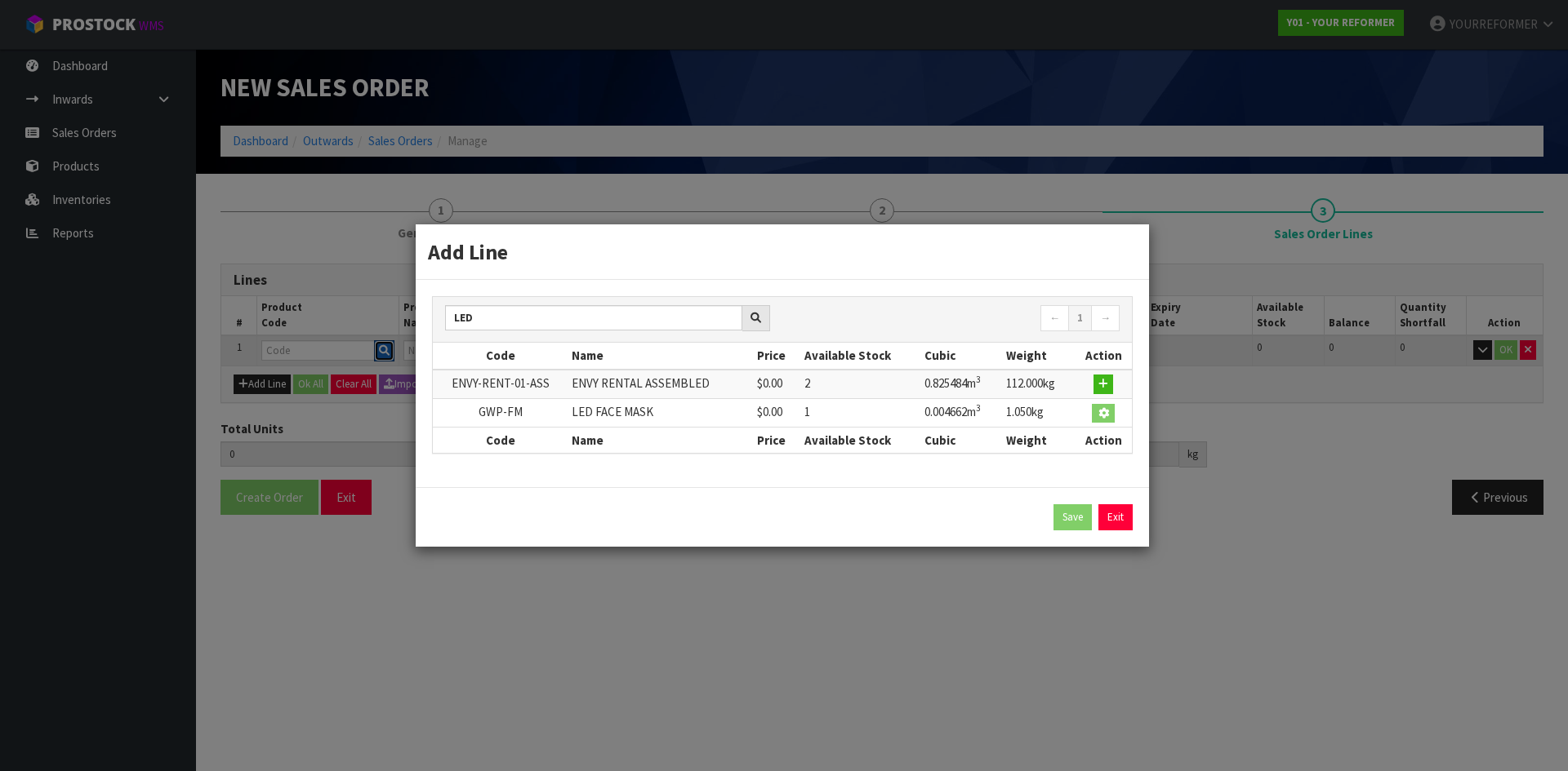
type input "LED FACE MASK"
type input "0"
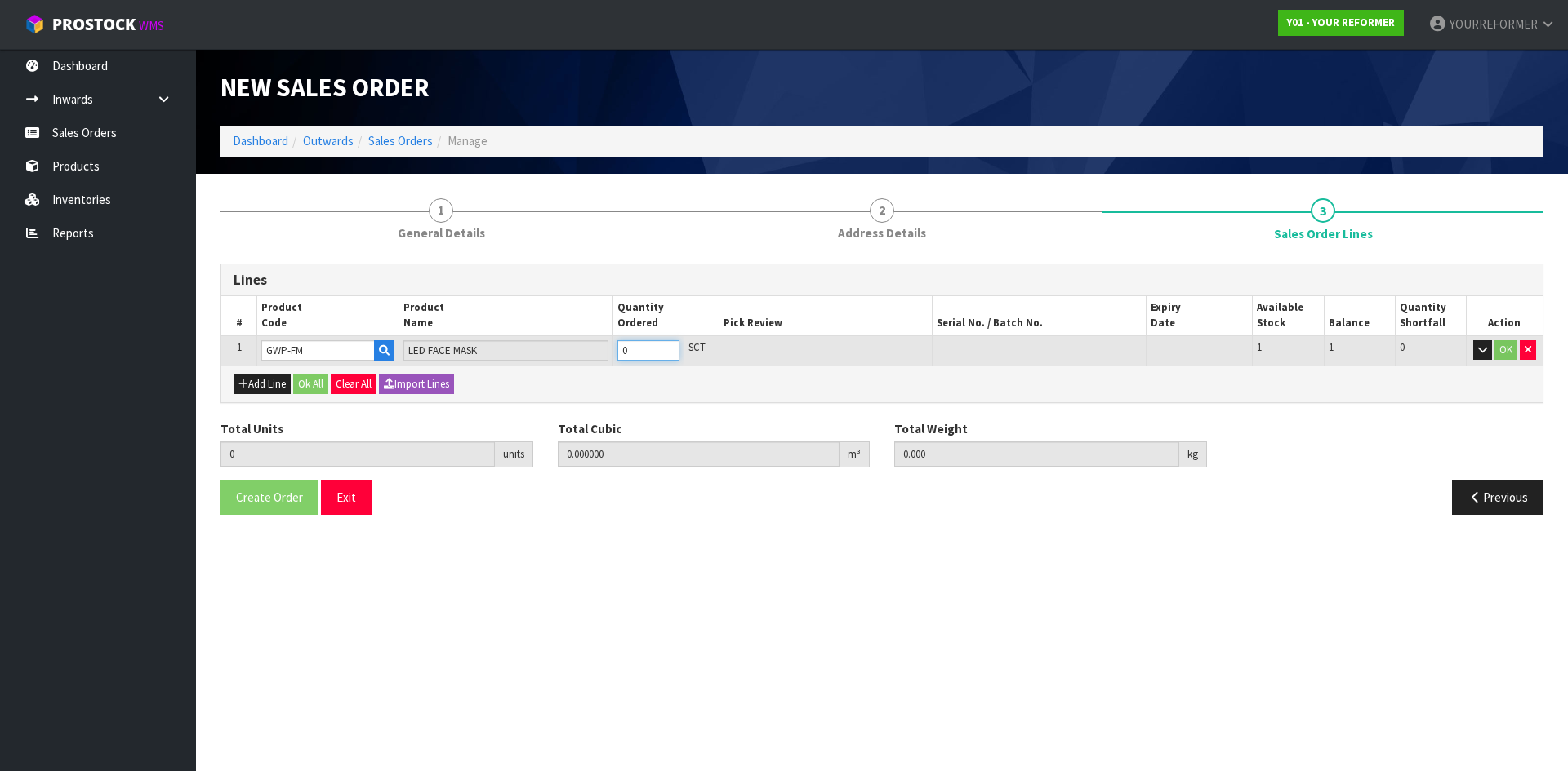
type input "1"
type input "0.004662"
type input "1.05"
type input "1"
click at [668, 345] on input "1" at bounding box center [648, 350] width 62 height 21
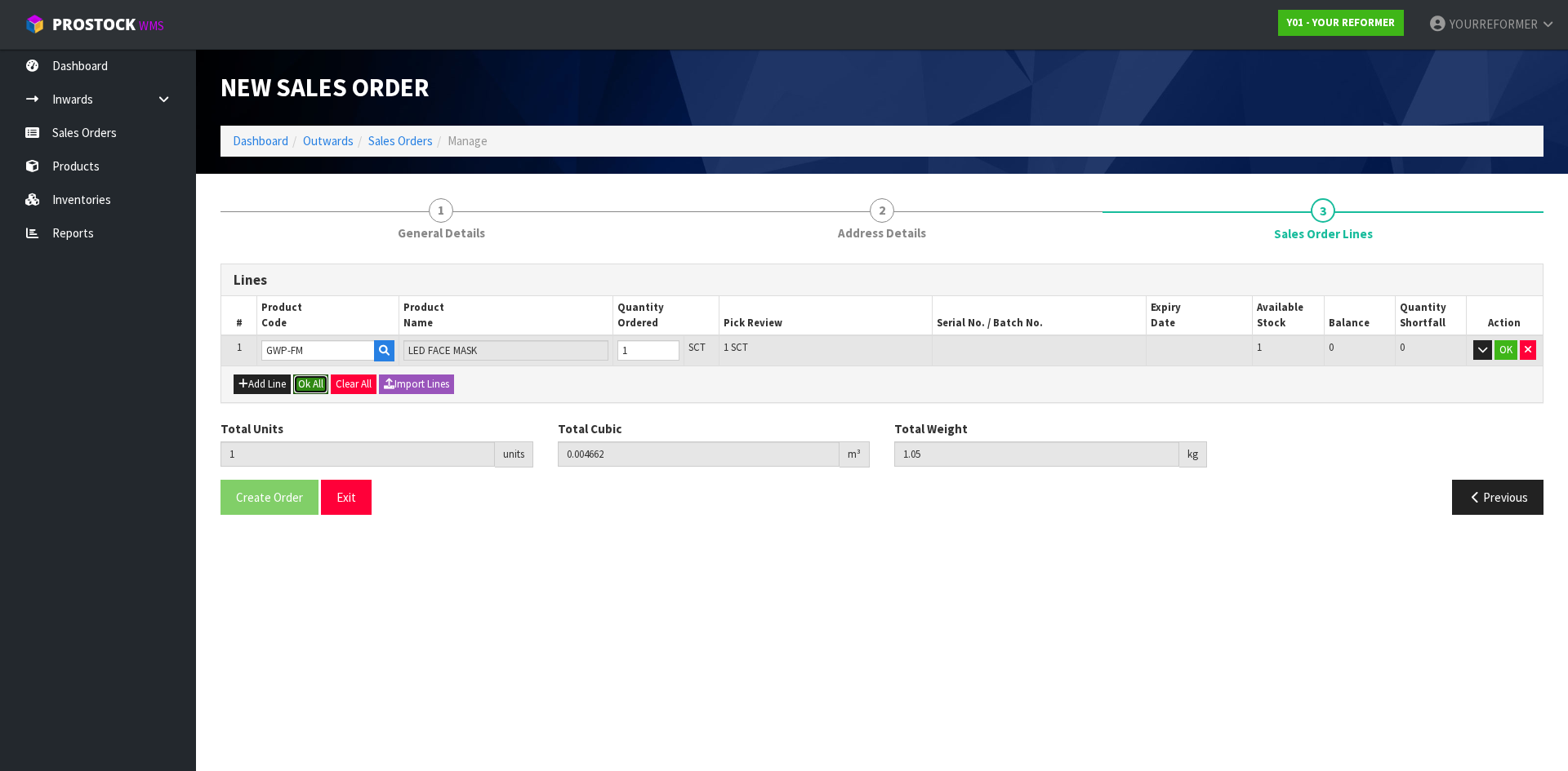
click at [310, 382] on button "Ok All" at bounding box center [310, 384] width 35 height 20
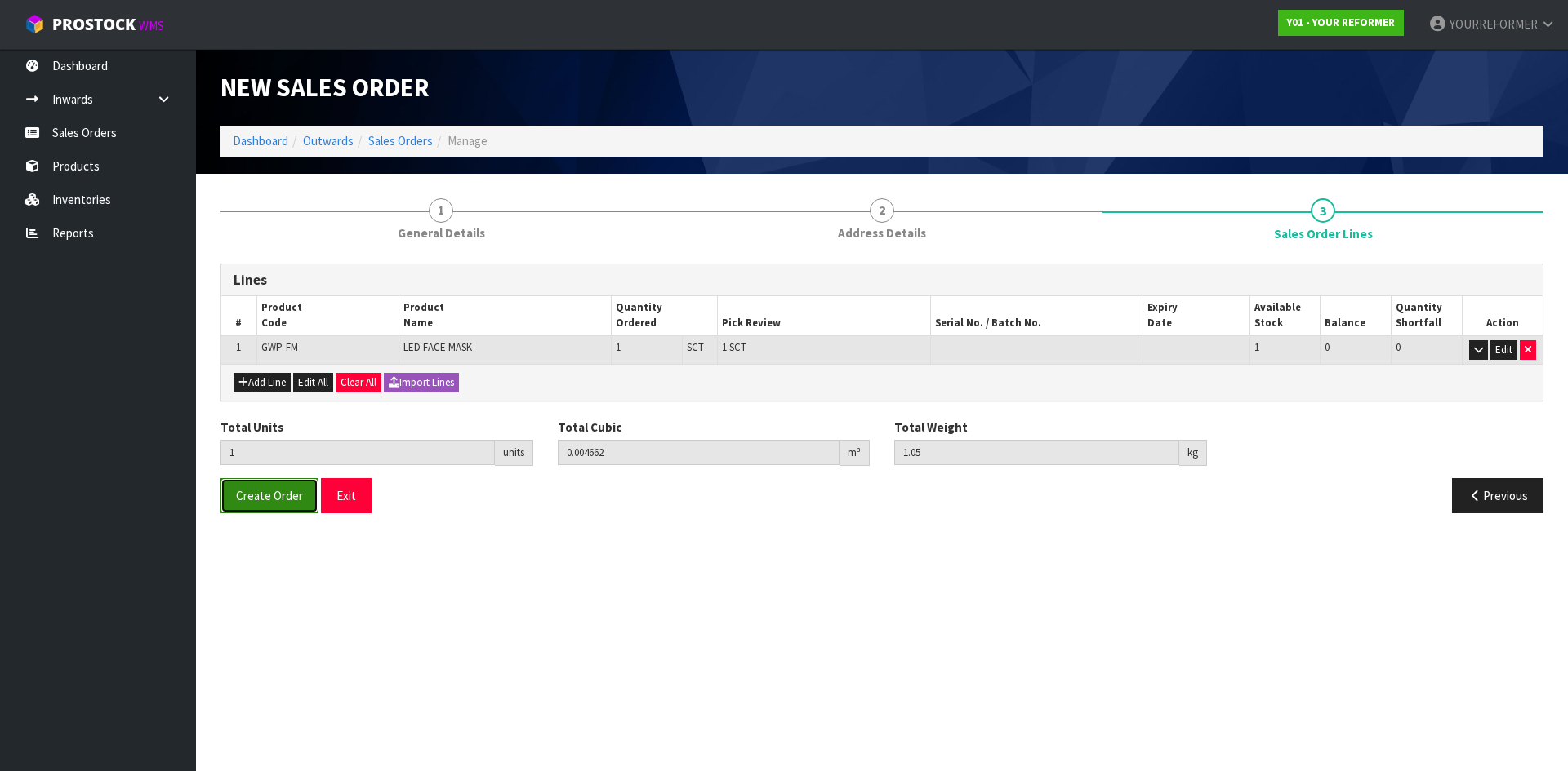
click at [290, 504] on button "Create Order" at bounding box center [269, 495] width 98 height 35
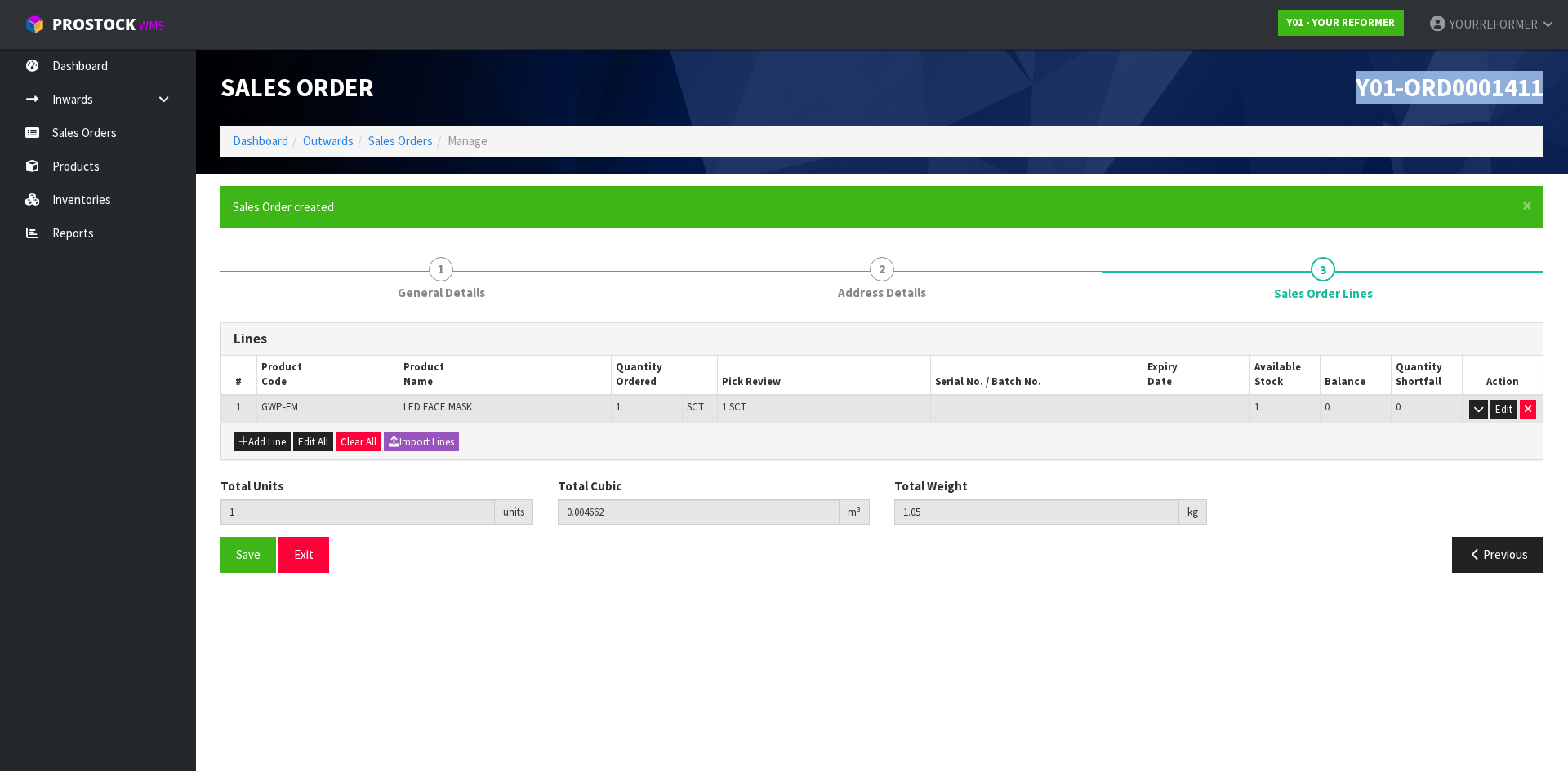
drag, startPoint x: 1398, startPoint y: 90, endPoint x: 1167, endPoint y: 88, distance: 231.0
click at [1167, 88] on div "Y01-ORD0001411" at bounding box center [1219, 88] width 674 height 77
drag, startPoint x: 142, startPoint y: 137, endPoint x: 393, endPoint y: 142, distance: 251.0
click at [142, 138] on link "Sales Orders" at bounding box center [98, 132] width 196 height 33
